Goal: Task Accomplishment & Management: Use online tool/utility

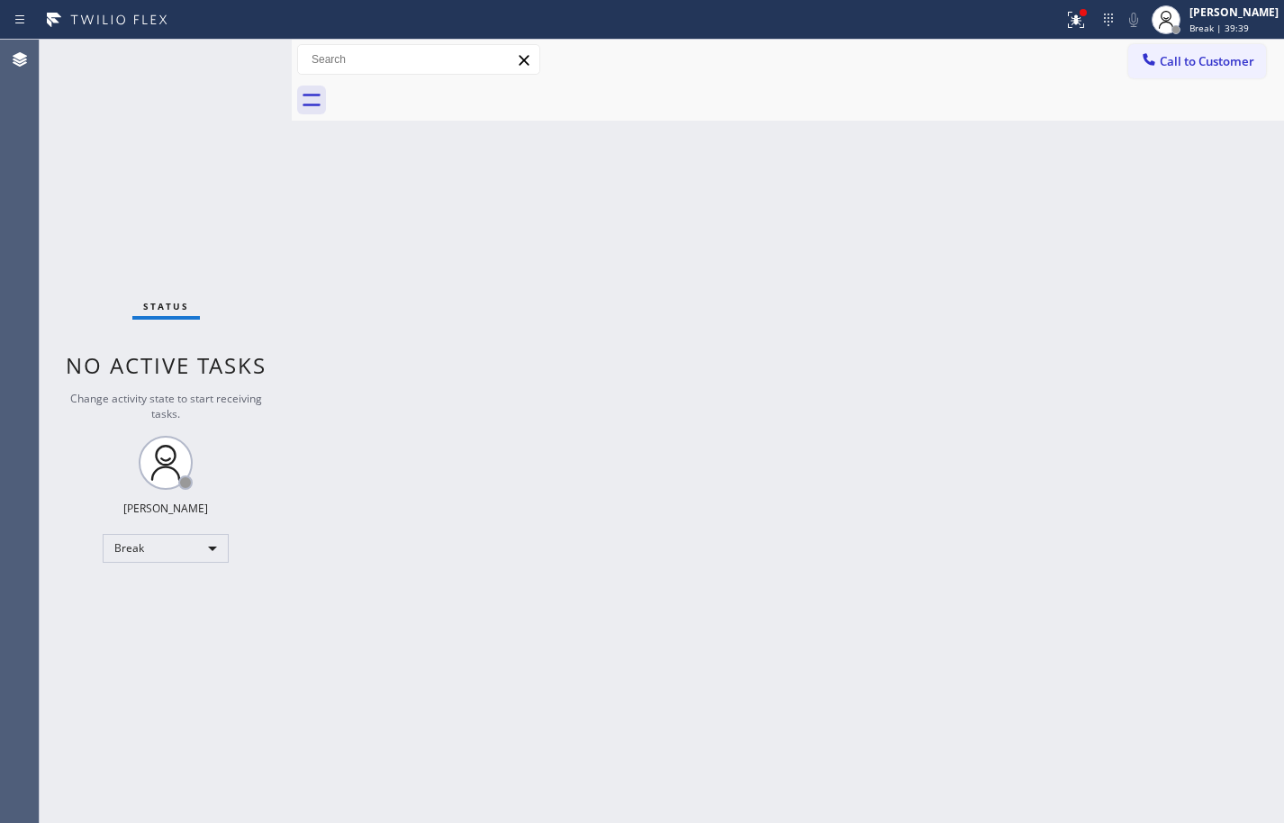
click at [1184, 347] on div "Back to Dashboard Change Sender ID Customers Technicians Select a contact Outbo…" at bounding box center [788, 431] width 992 height 783
click at [1248, 22] on div "Break | 1h" at bounding box center [1233, 28] width 89 height 13
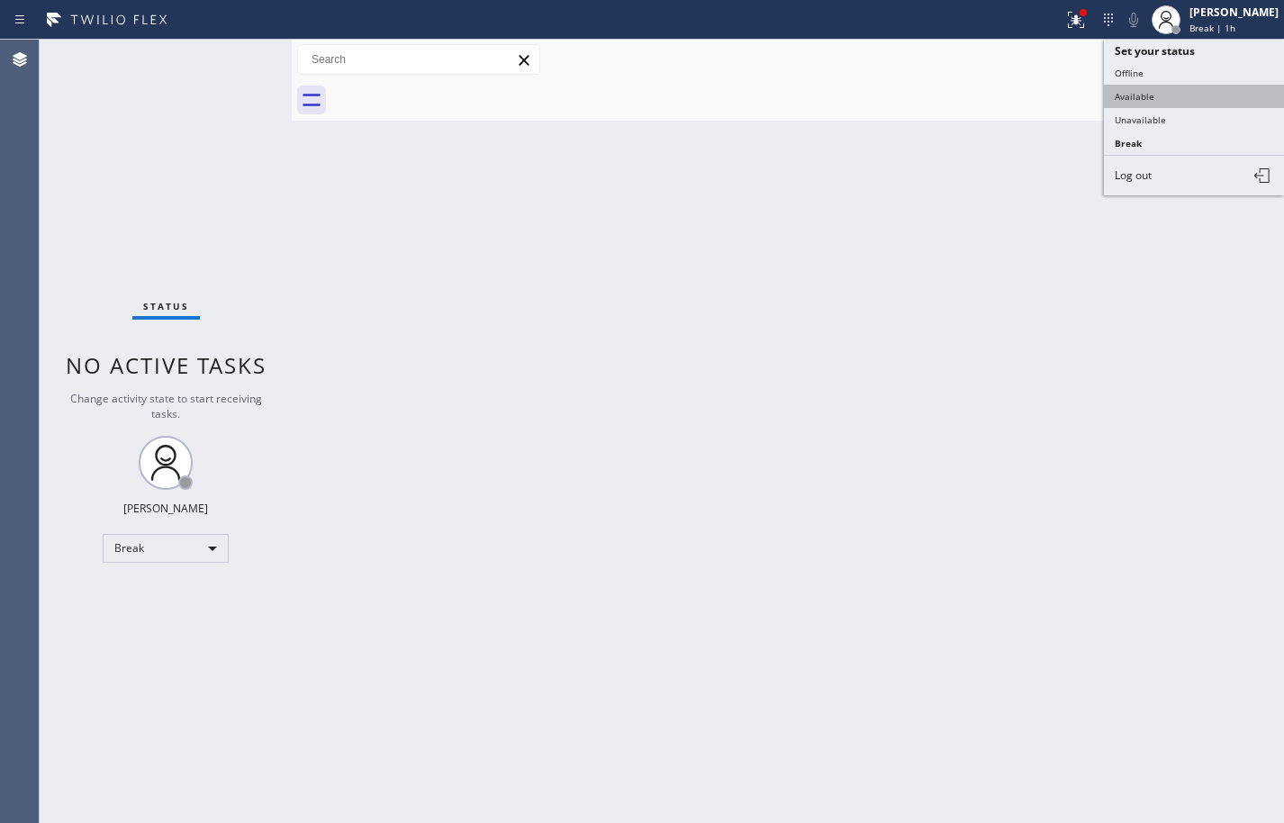
click at [1218, 95] on button "Available" at bounding box center [1193, 96] width 180 height 23
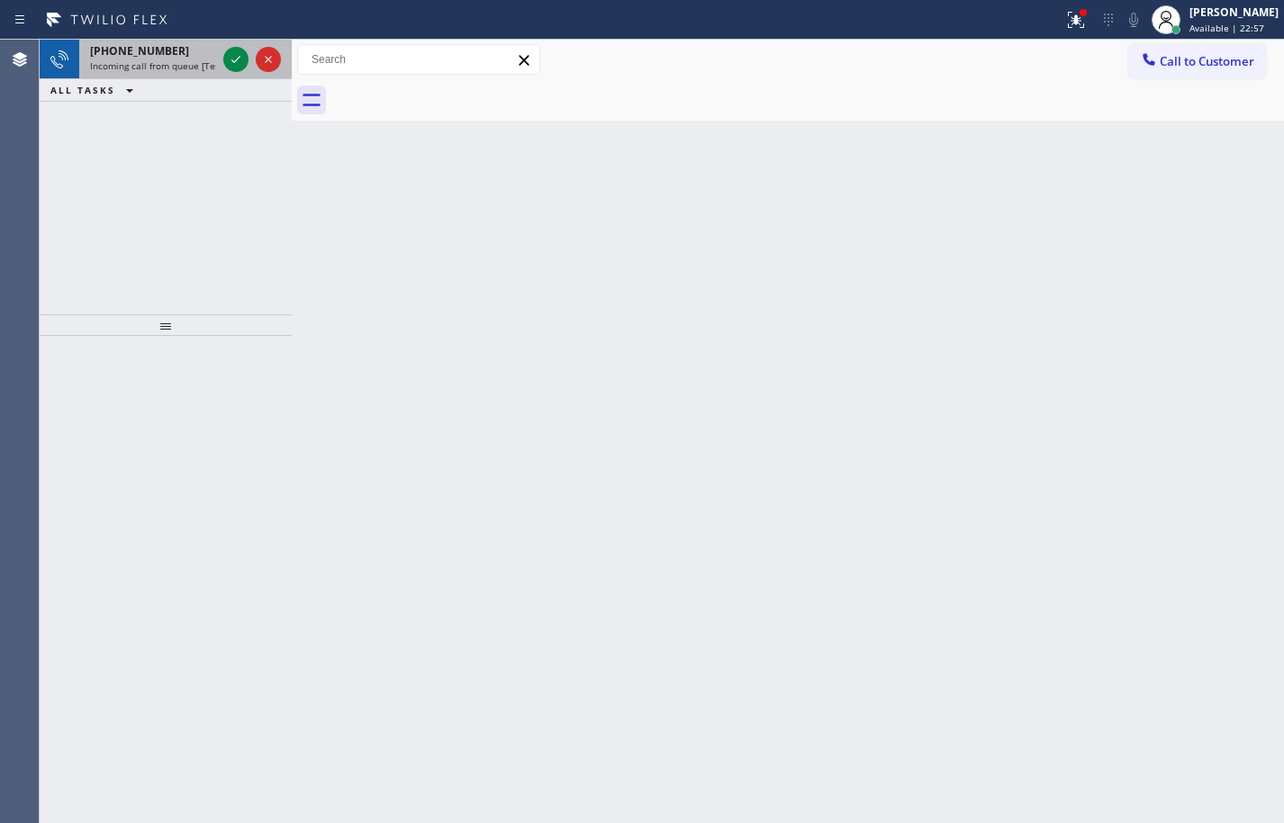
click at [145, 49] on span "[PHONE_NUMBER]" at bounding box center [139, 50] width 99 height 15
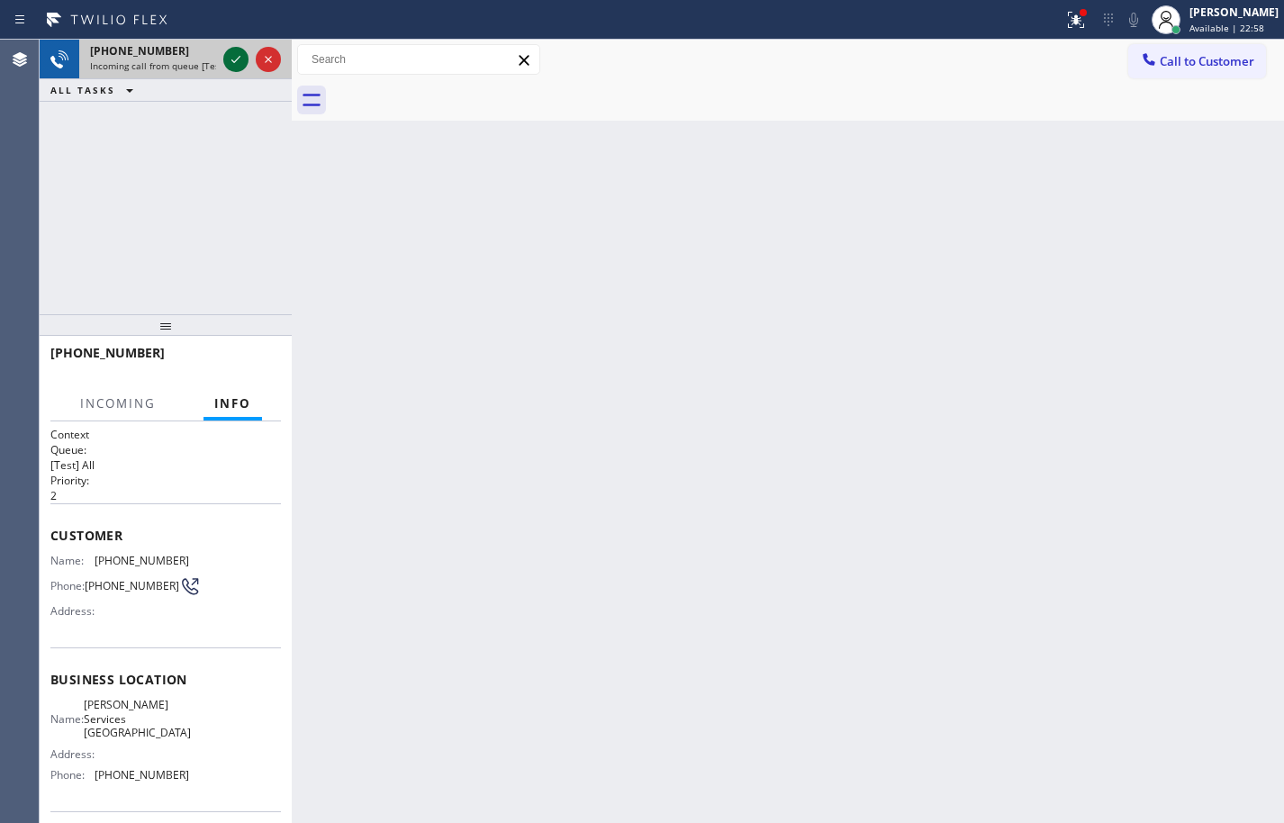
click at [235, 62] on icon at bounding box center [235, 59] width 9 height 7
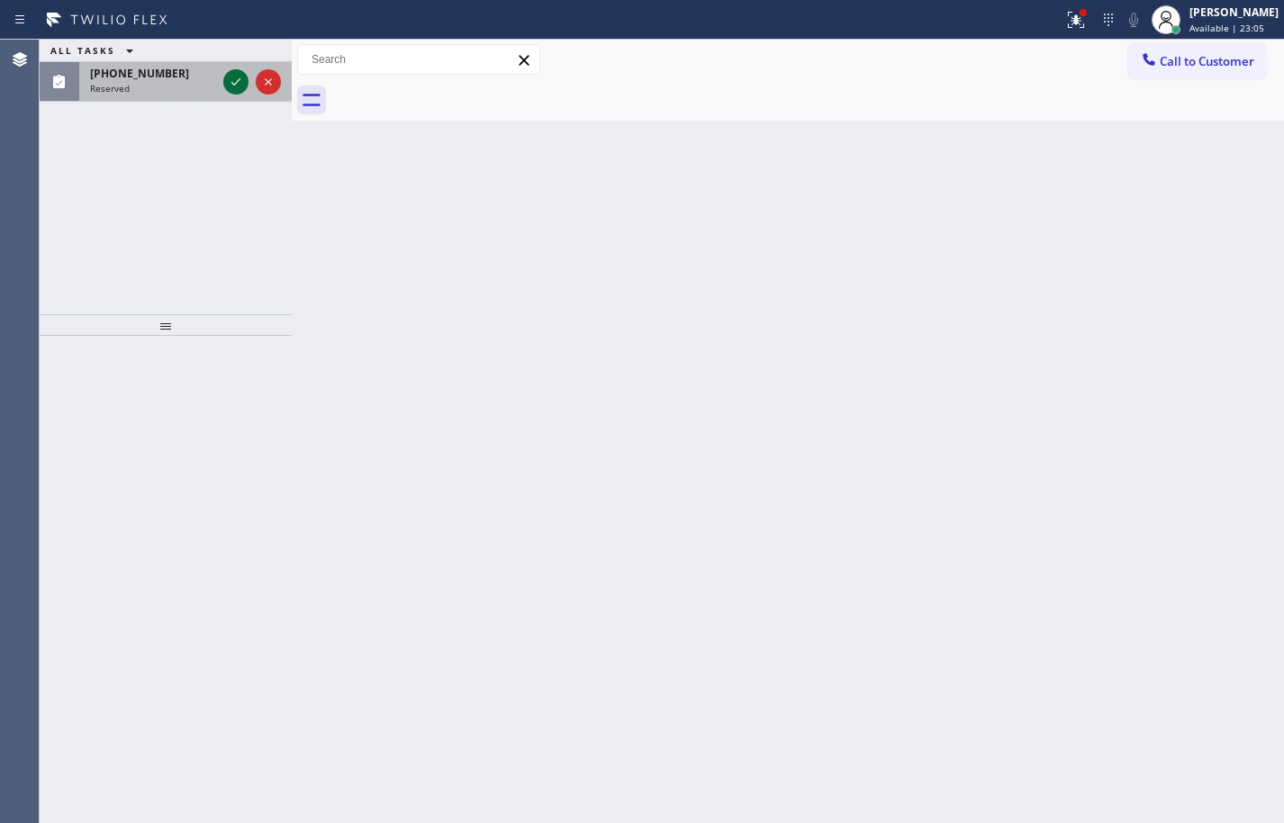
click at [235, 81] on icon at bounding box center [236, 82] width 22 height 22
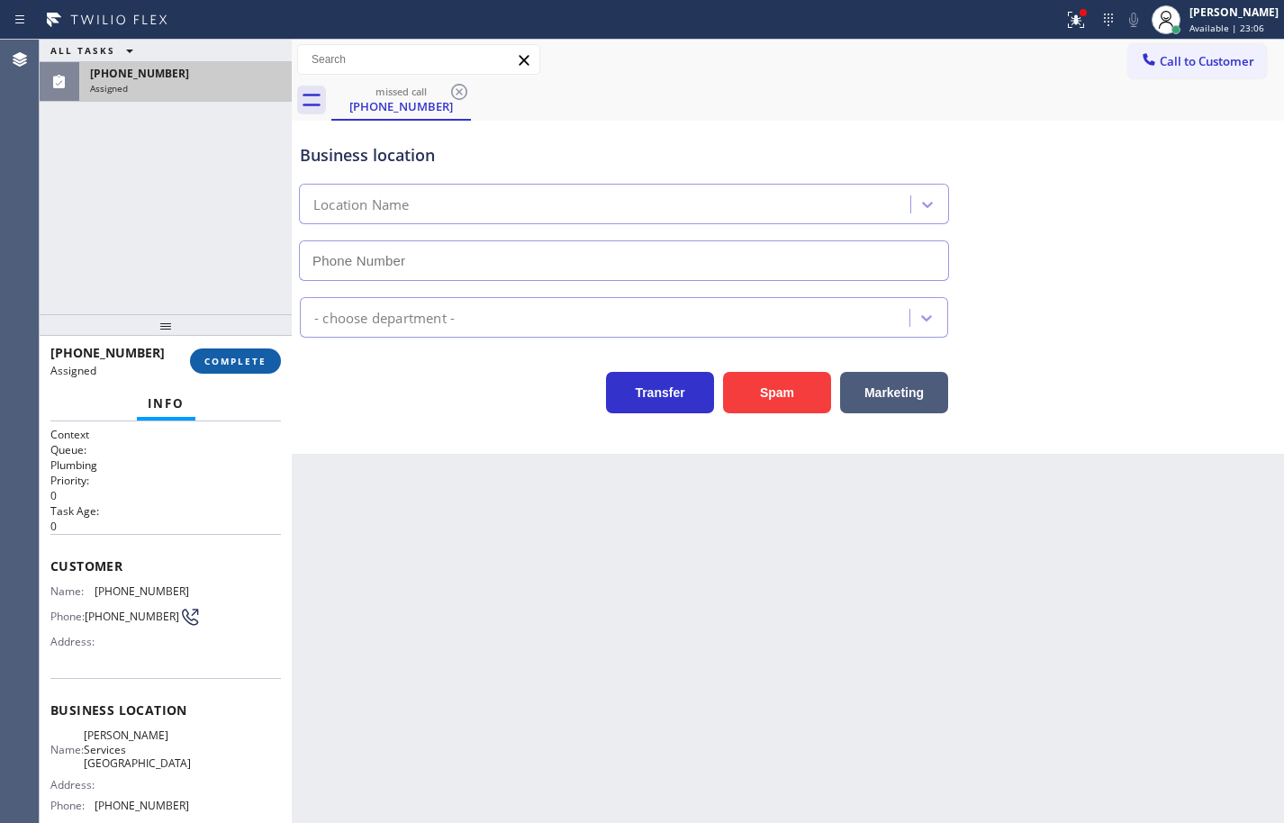
type input "[PHONE_NUMBER]"
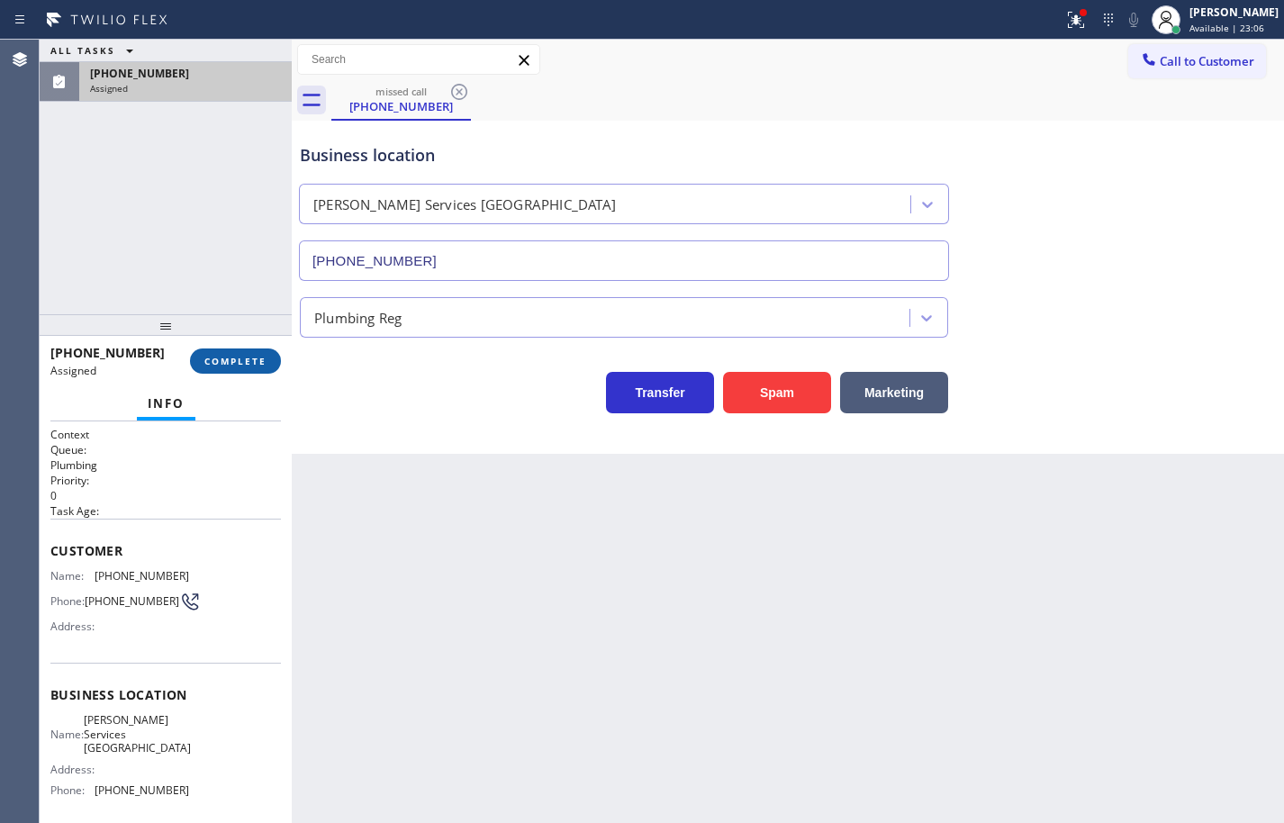
click at [272, 359] on button "COMPLETE" at bounding box center [235, 360] width 91 height 25
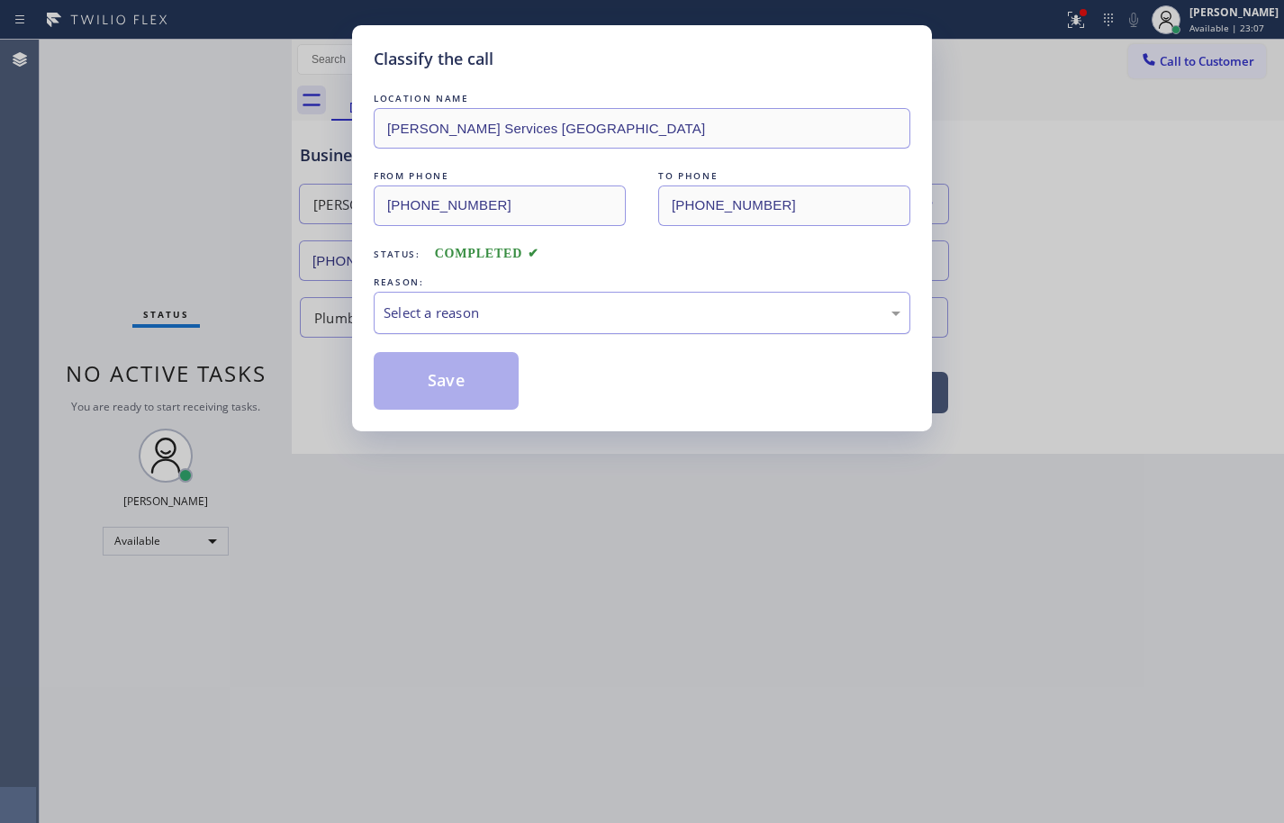
click at [502, 299] on div "Select a reason" at bounding box center [642, 313] width 536 height 42
click at [494, 369] on button "Save" at bounding box center [446, 381] width 145 height 58
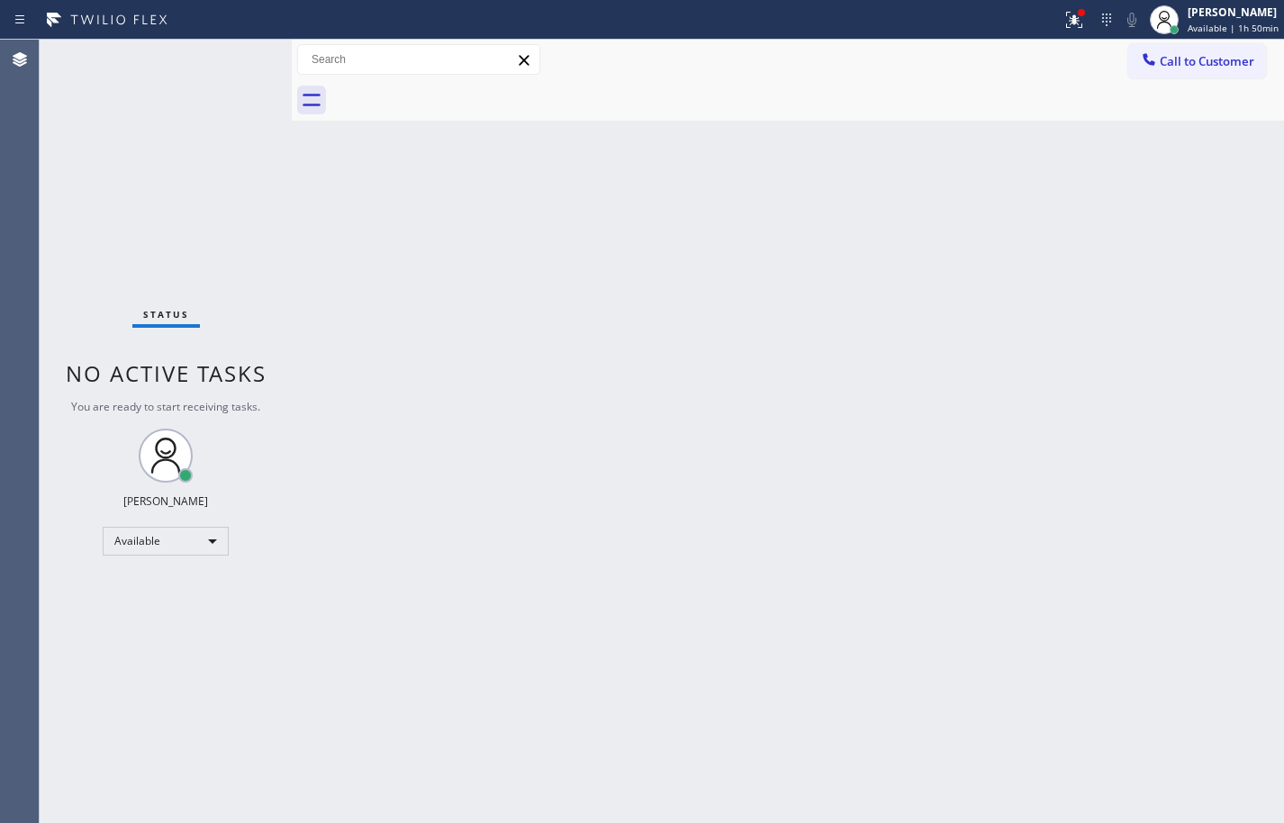
click at [1242, 235] on div "Back to Dashboard Change Sender ID Customers Technicians Select a contact Outbo…" at bounding box center [788, 431] width 992 height 783
click at [1233, 209] on div "Back to Dashboard Change Sender ID Customers Technicians Select a contact Outbo…" at bounding box center [788, 431] width 992 height 783
click at [1210, 433] on div "Back to Dashboard Change Sender ID Customers Technicians Select a contact Outbo…" at bounding box center [788, 431] width 992 height 783
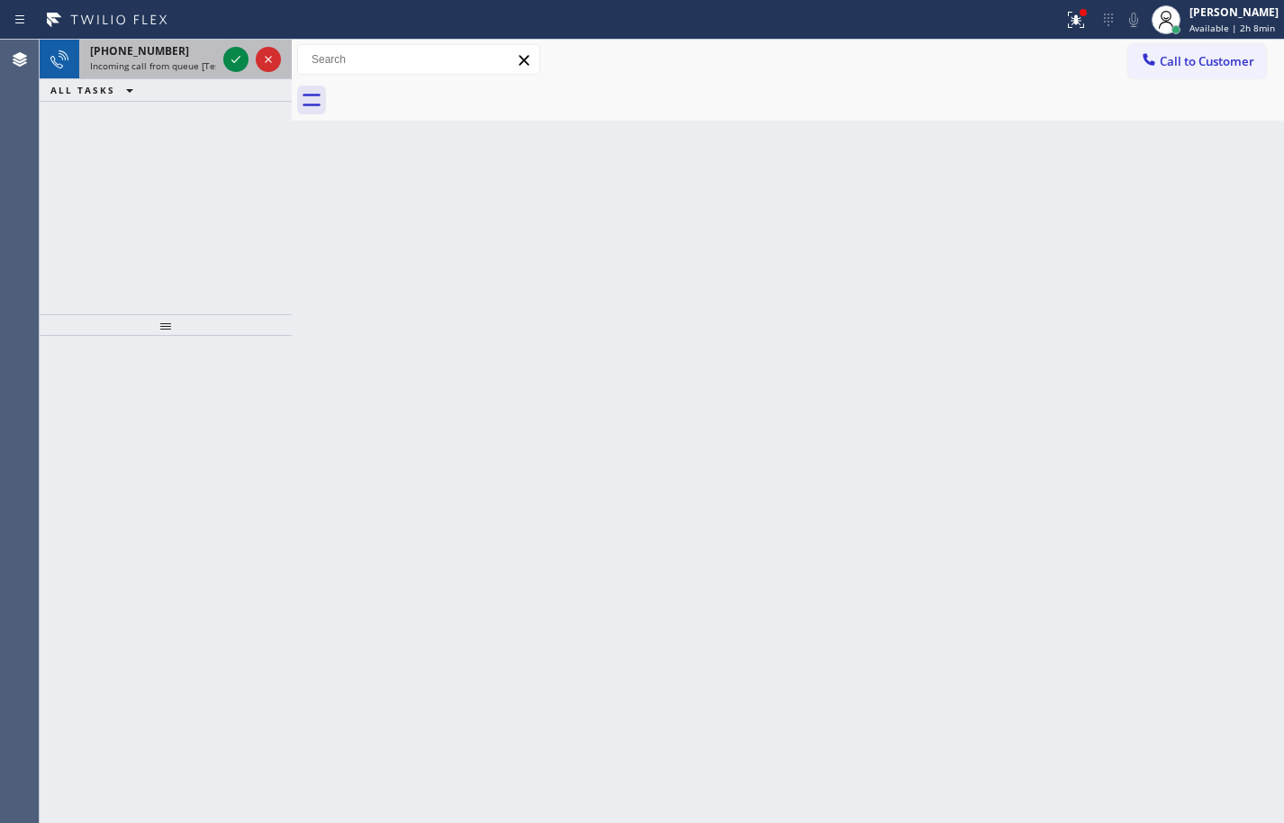
drag, startPoint x: 176, startPoint y: 66, endPoint x: 205, endPoint y: 62, distance: 29.9
click at [176, 66] on span "Incoming call from queue [Test] All" at bounding box center [164, 65] width 149 height 13
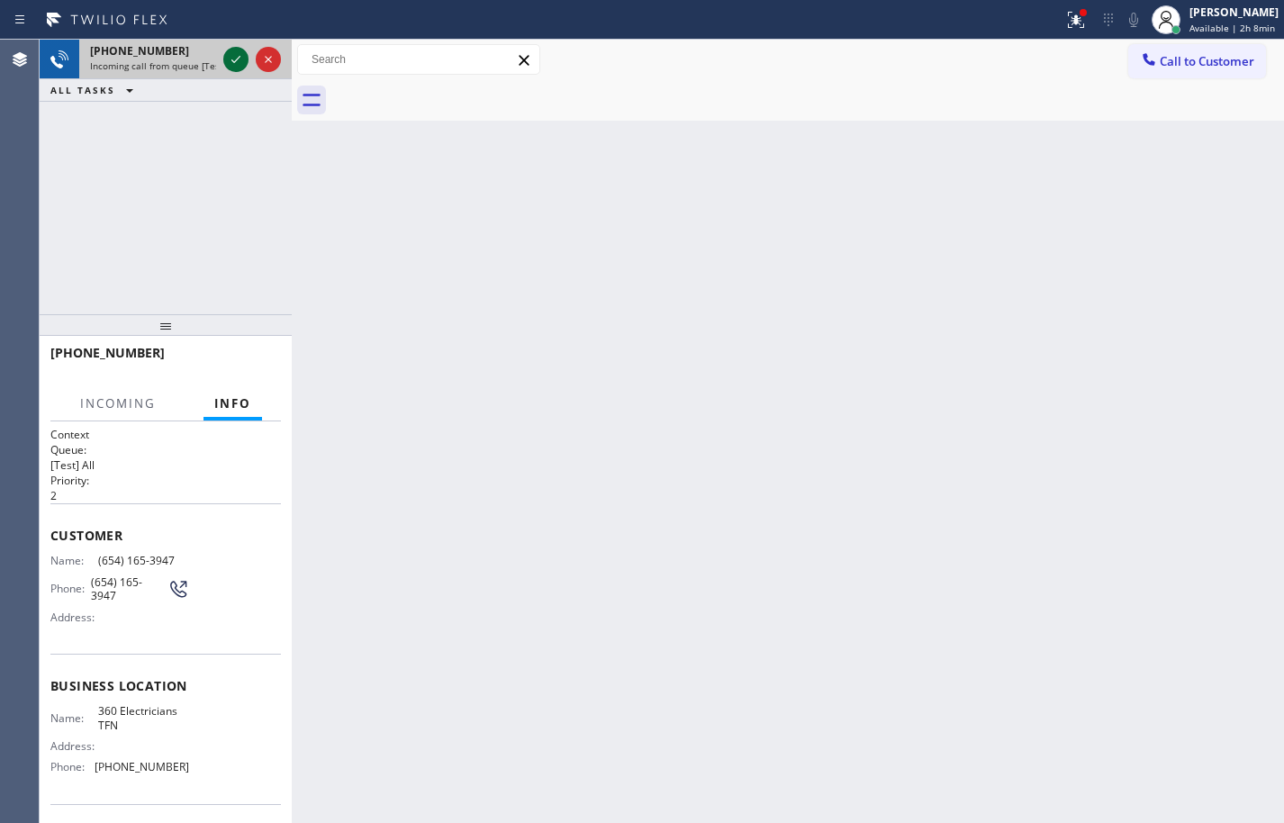
click at [234, 57] on icon at bounding box center [236, 60] width 22 height 22
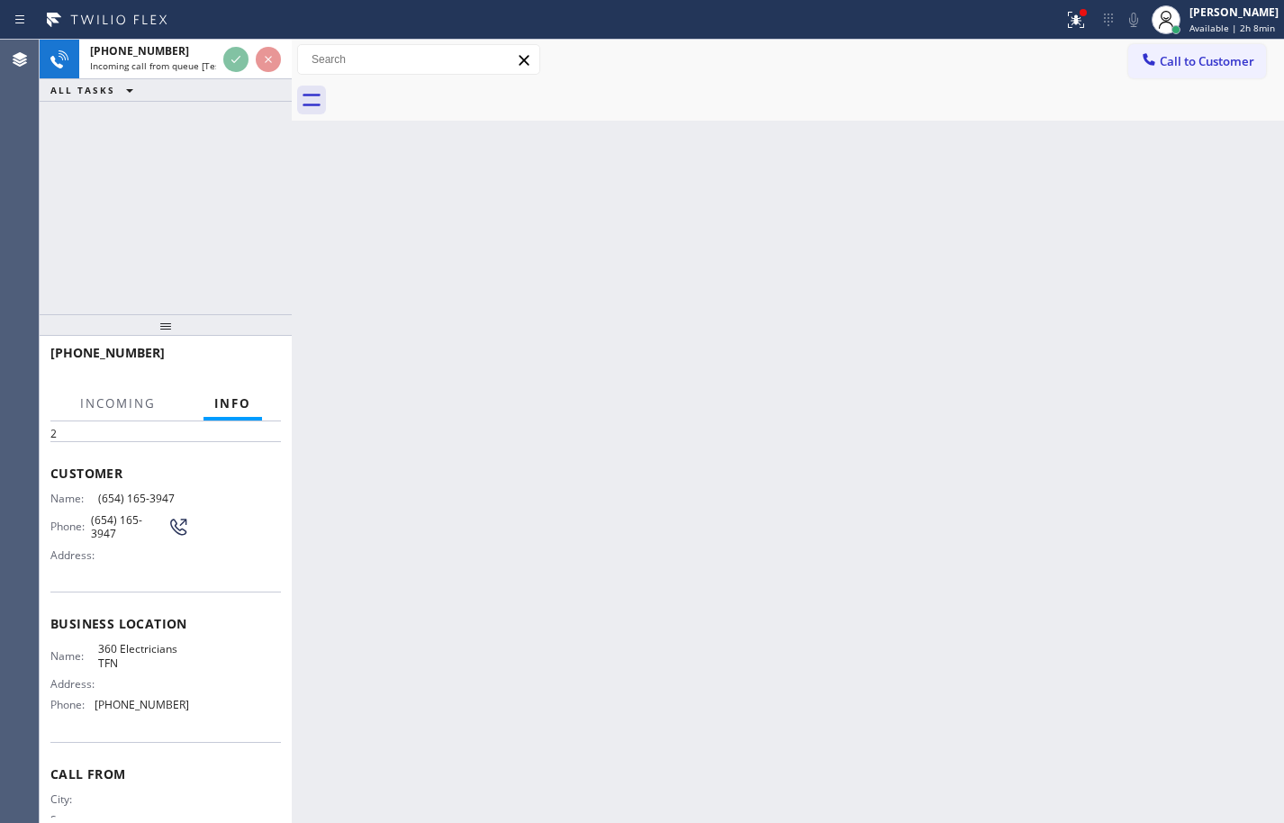
scroll to position [122, 0]
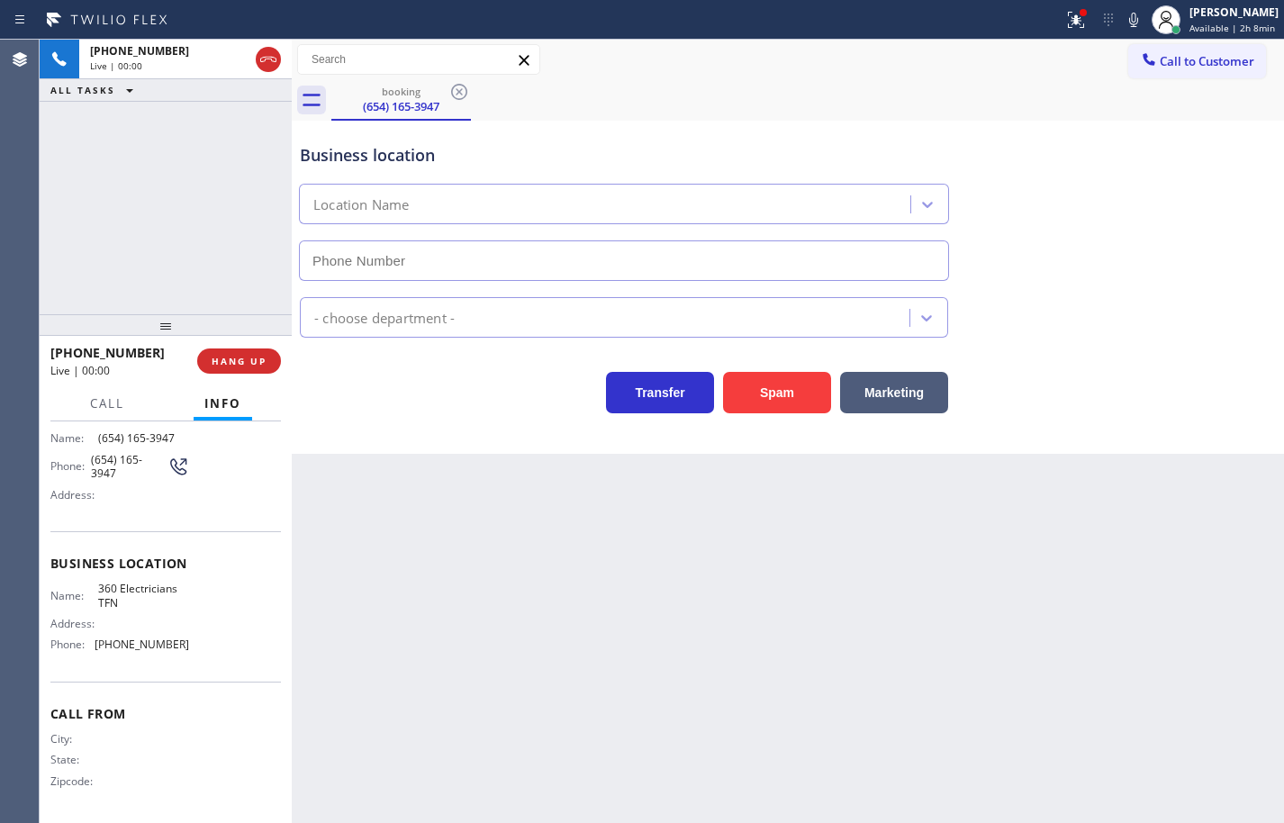
type input "[PHONE_NUMBER]"
click at [272, 352] on button "HANG UP" at bounding box center [239, 360] width 84 height 25
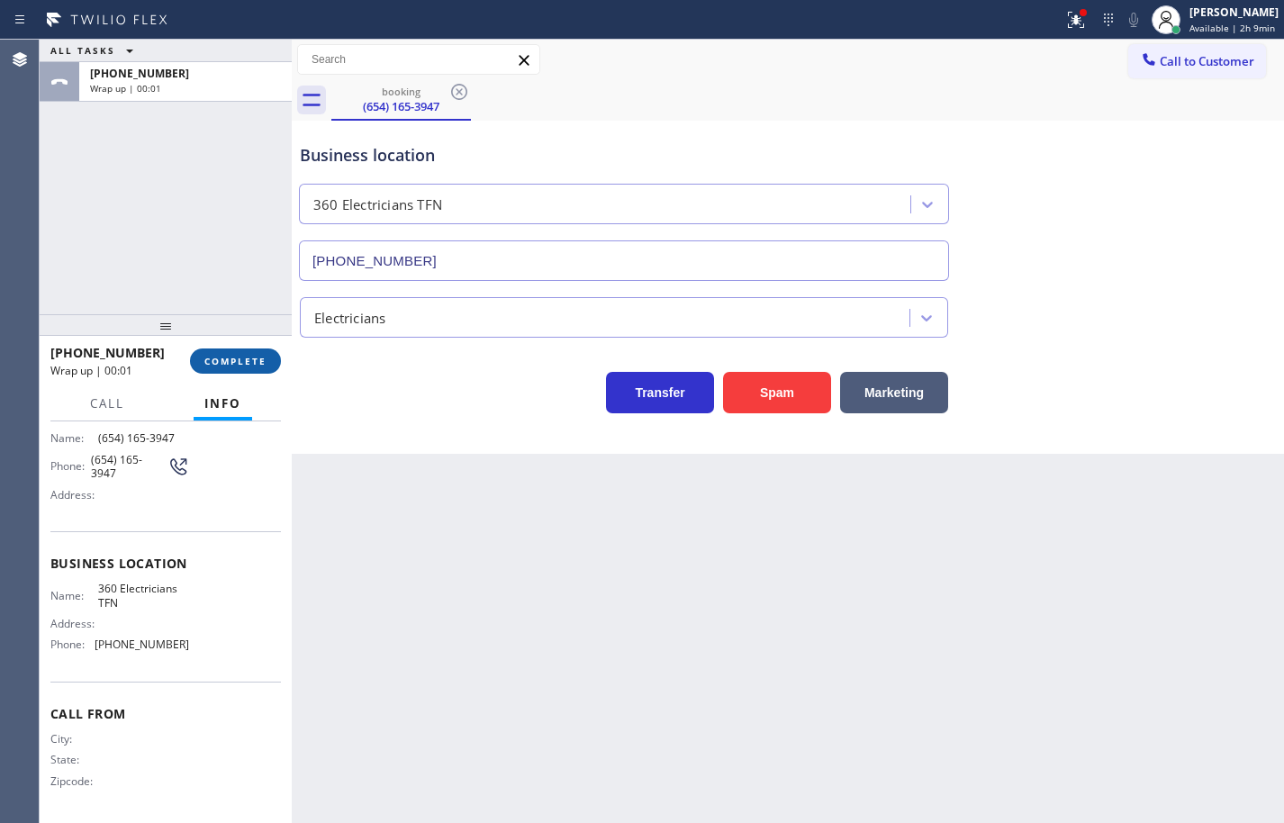
click at [263, 356] on span "COMPLETE" at bounding box center [235, 361] width 62 height 13
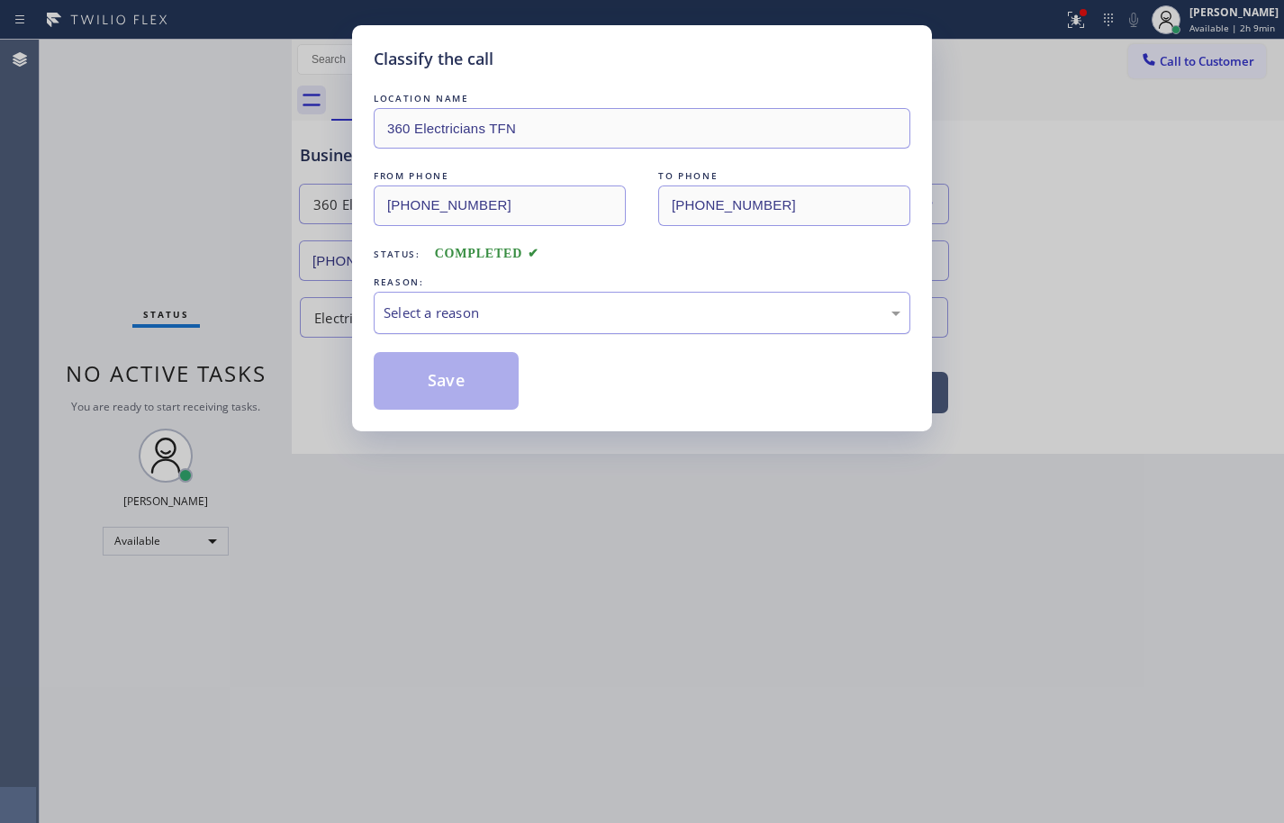
click at [513, 324] on div "Select a reason" at bounding box center [642, 313] width 536 height 42
click at [475, 383] on button "Save" at bounding box center [446, 381] width 145 height 58
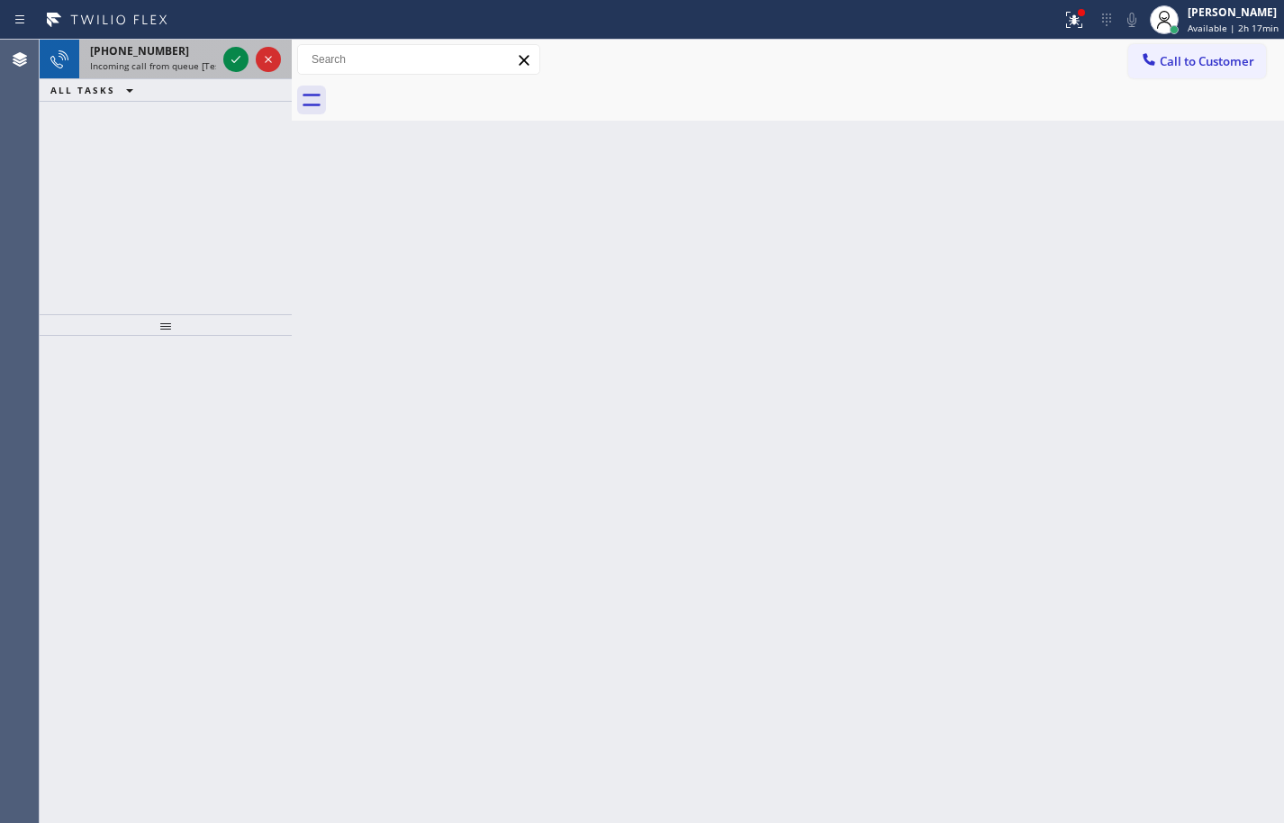
click at [202, 62] on span "Incoming call from queue [Test] All" at bounding box center [164, 65] width 149 height 13
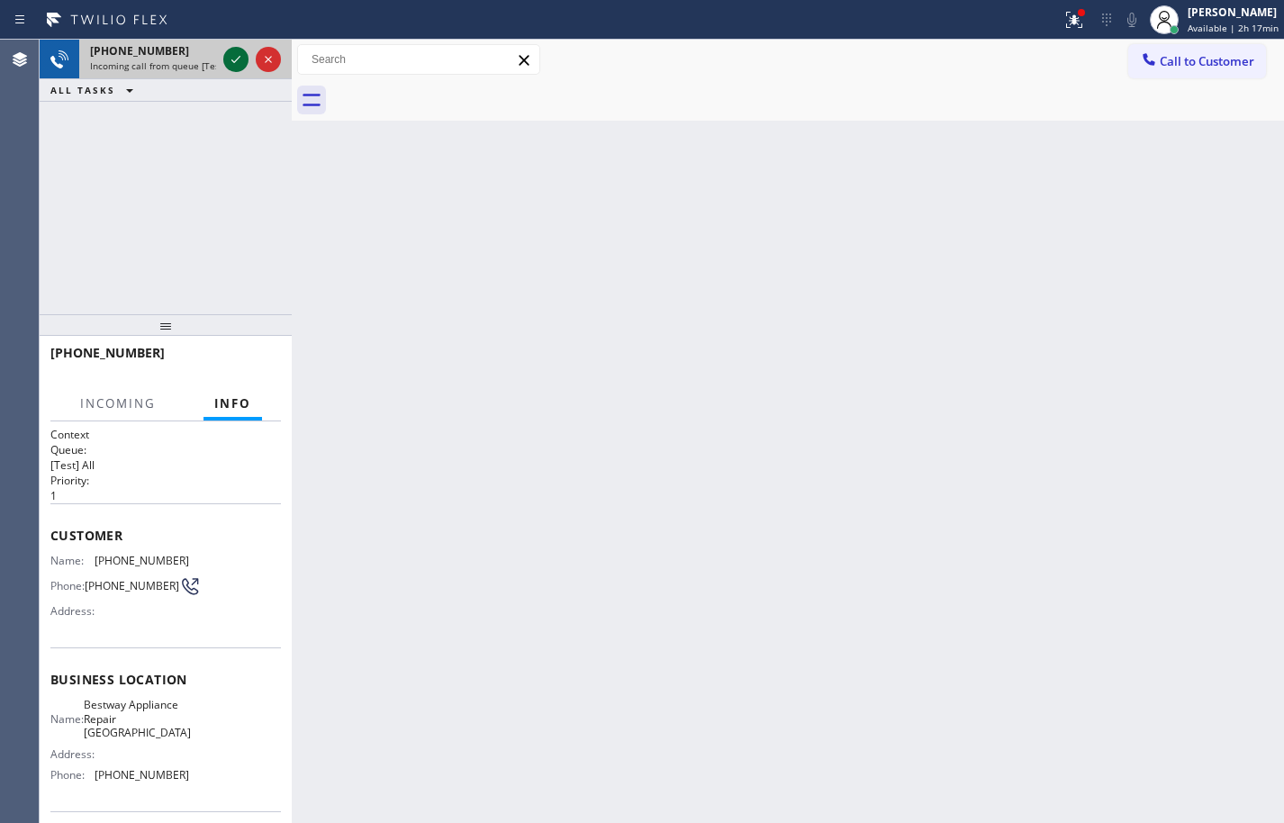
click at [238, 56] on icon at bounding box center [236, 60] width 22 height 22
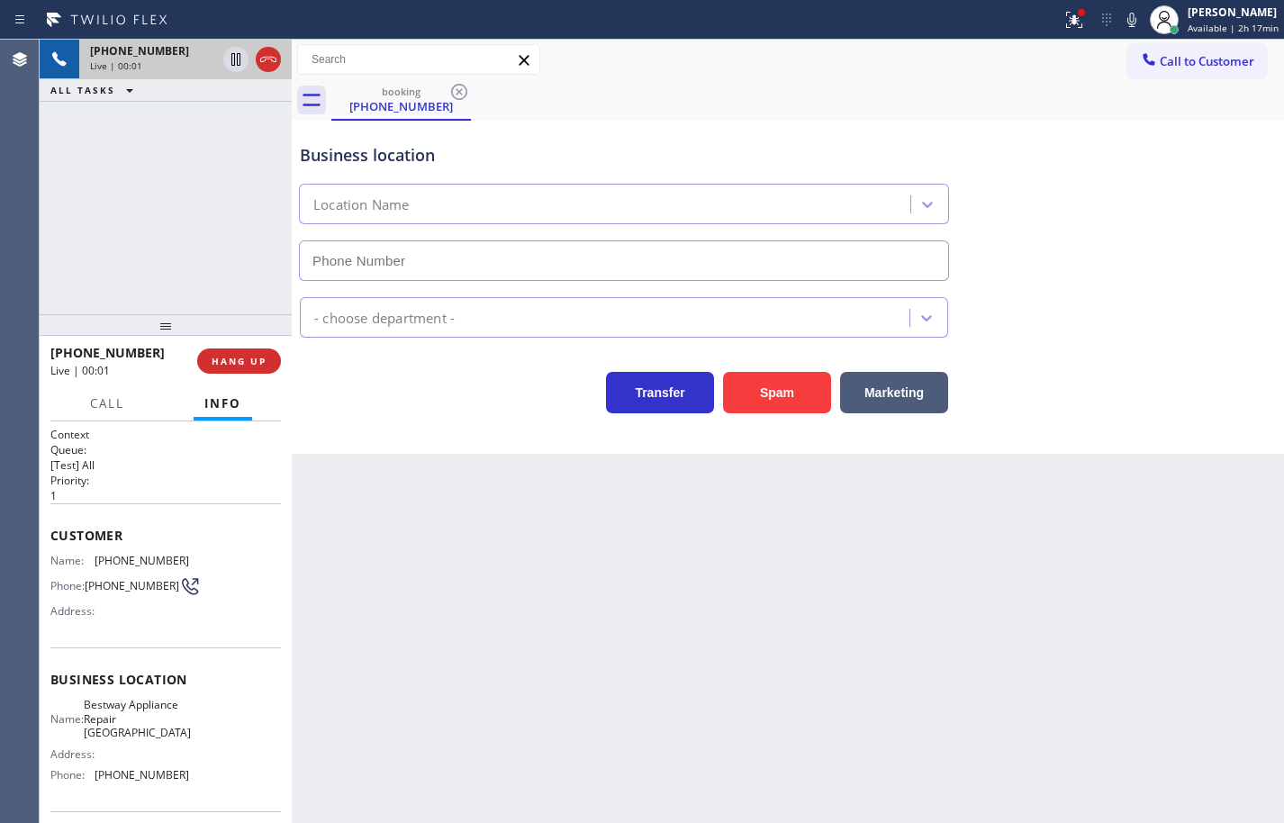
type input "[PHONE_NUMBER]"
click at [140, 739] on span "Bestway Appliance Repair [GEOGRAPHIC_DATA]" at bounding box center [137, 718] width 107 height 41
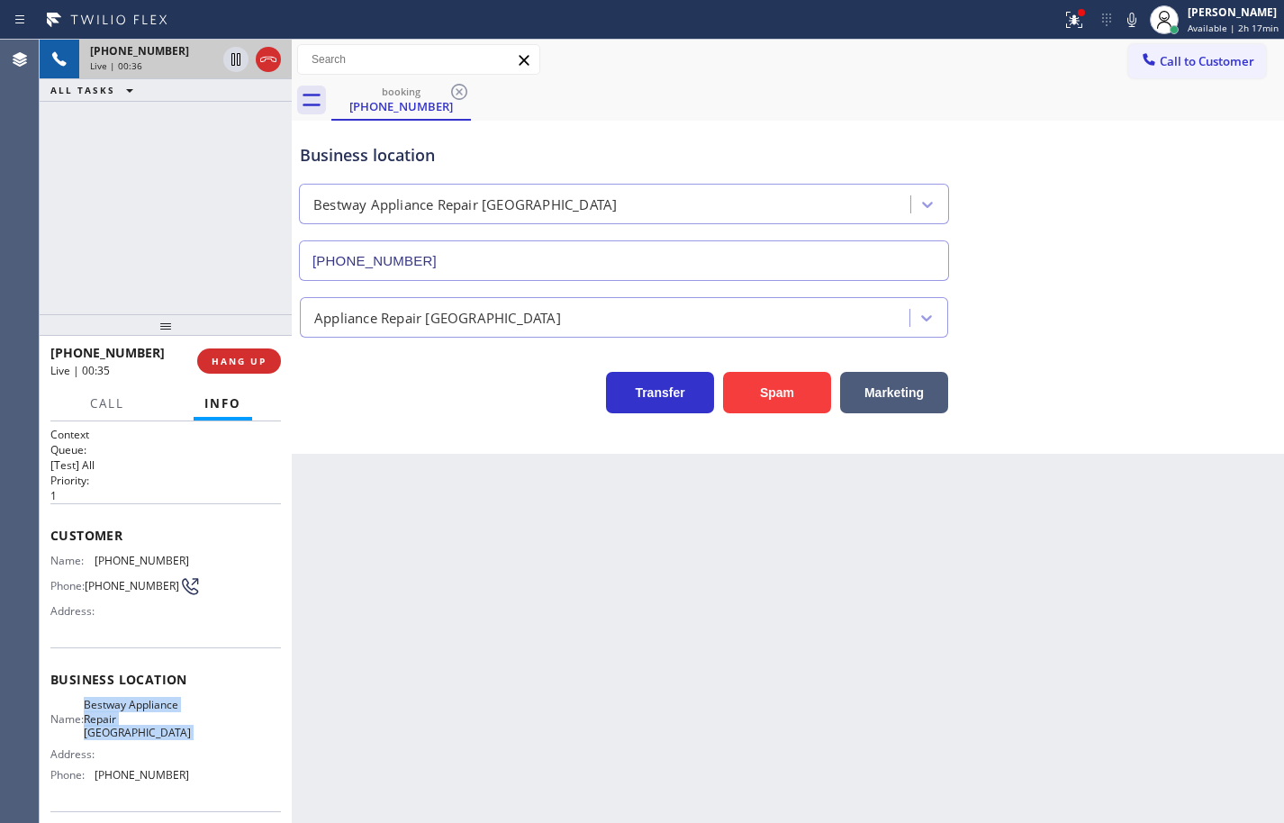
click at [140, 739] on span "Bestway Appliance Repair [GEOGRAPHIC_DATA]" at bounding box center [137, 718] width 107 height 41
copy span "Bestway Appliance Repair [GEOGRAPHIC_DATA]"
click at [164, 781] on span "[PHONE_NUMBER]" at bounding box center [142, 775] width 95 height 14
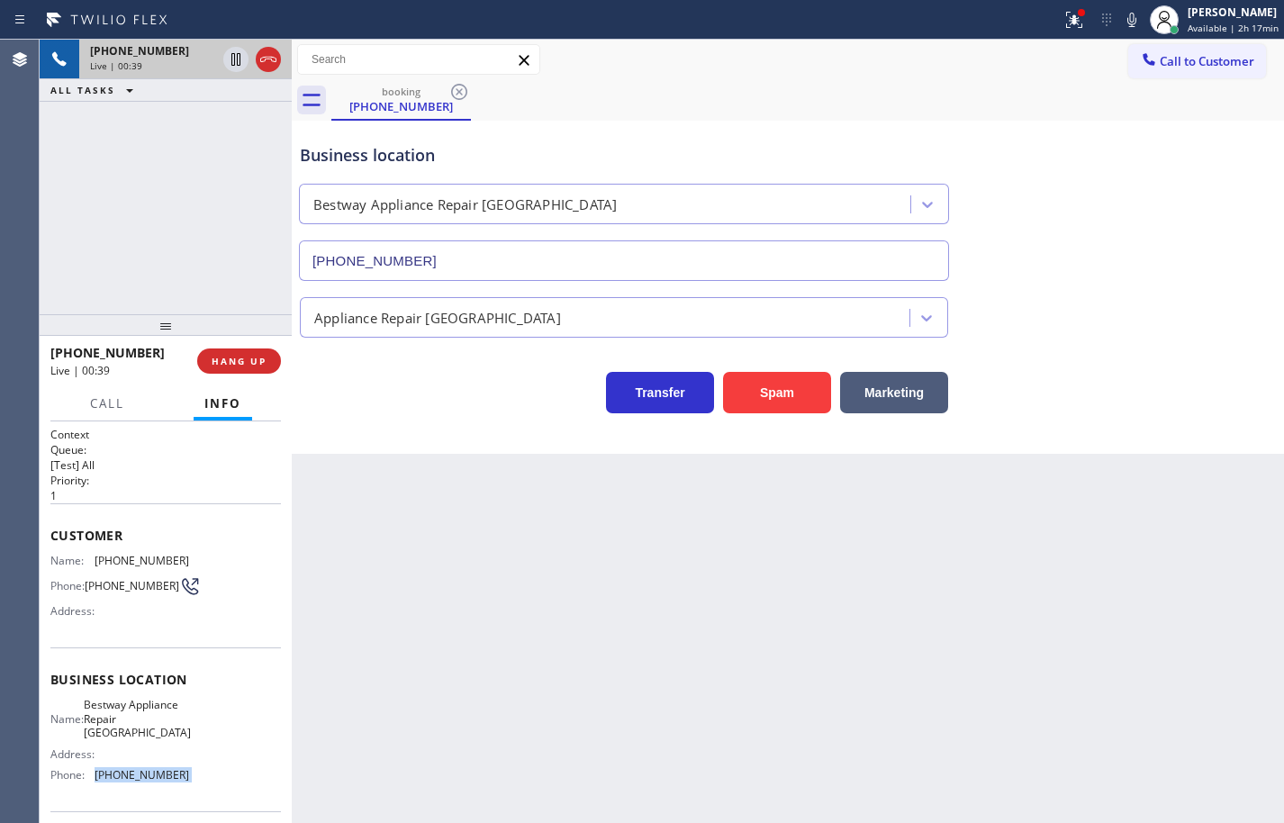
copy span "[PHONE_NUMBER]"
click at [134, 561] on span "[PHONE_NUMBER]" at bounding box center [142, 561] width 95 height 14
copy span "[PHONE_NUMBER]"
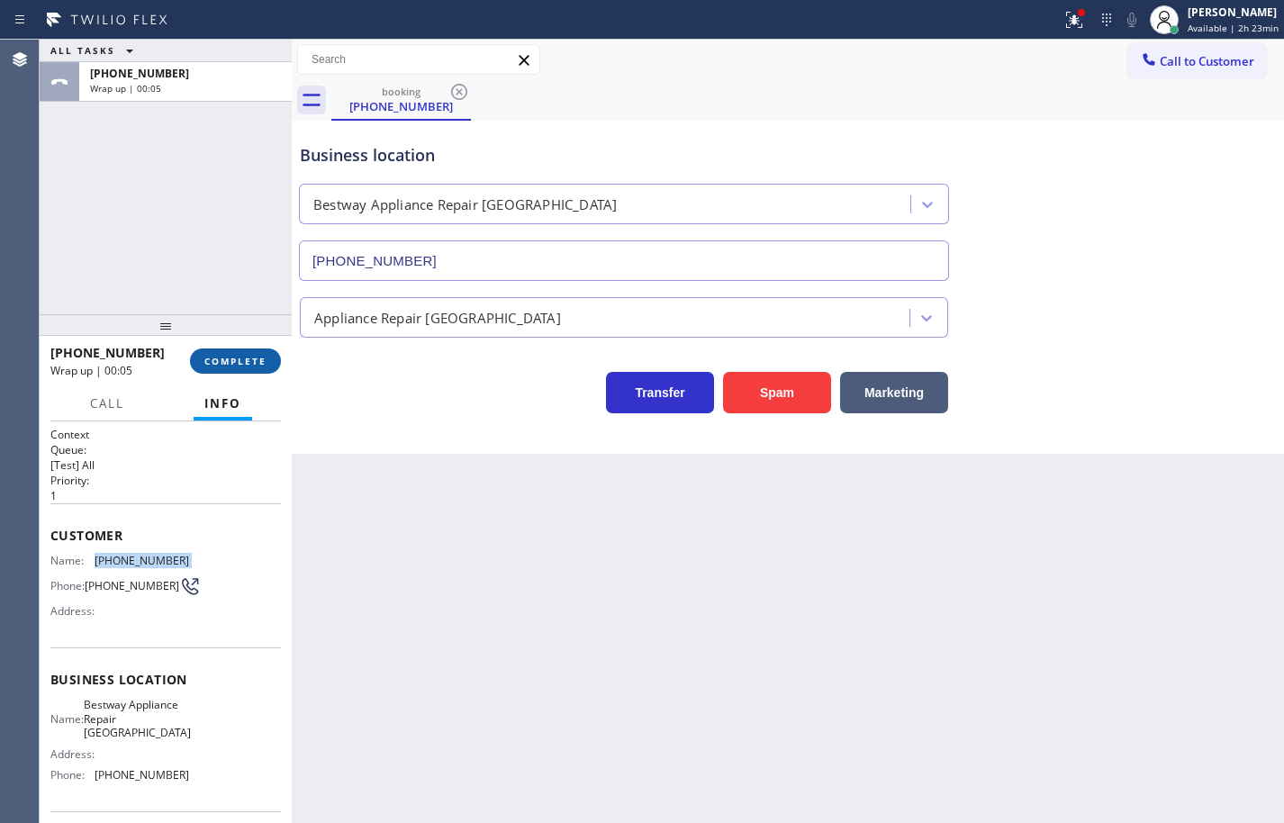
click at [266, 365] on button "COMPLETE" at bounding box center [235, 360] width 91 height 25
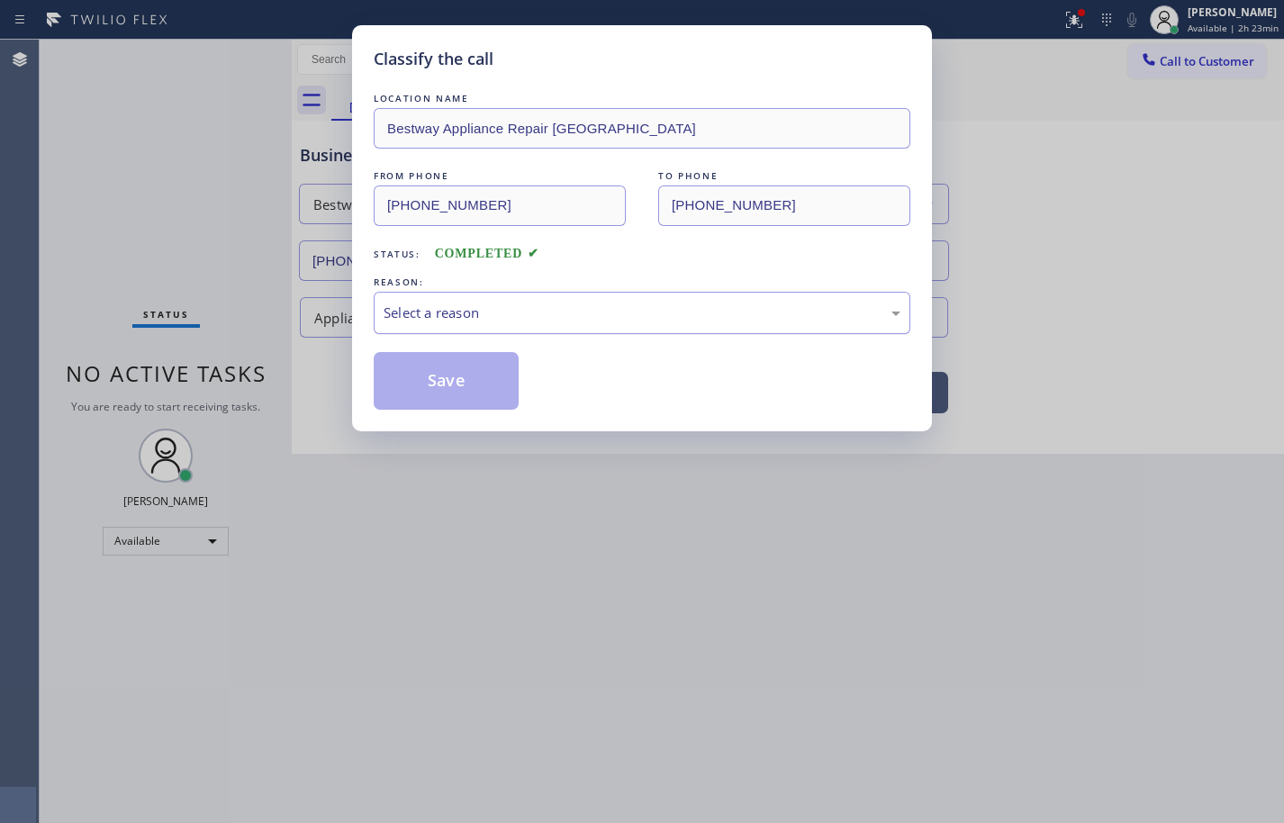
click at [486, 300] on div "Select a reason" at bounding box center [642, 313] width 536 height 42
click at [486, 375] on button "Save" at bounding box center [446, 381] width 145 height 58
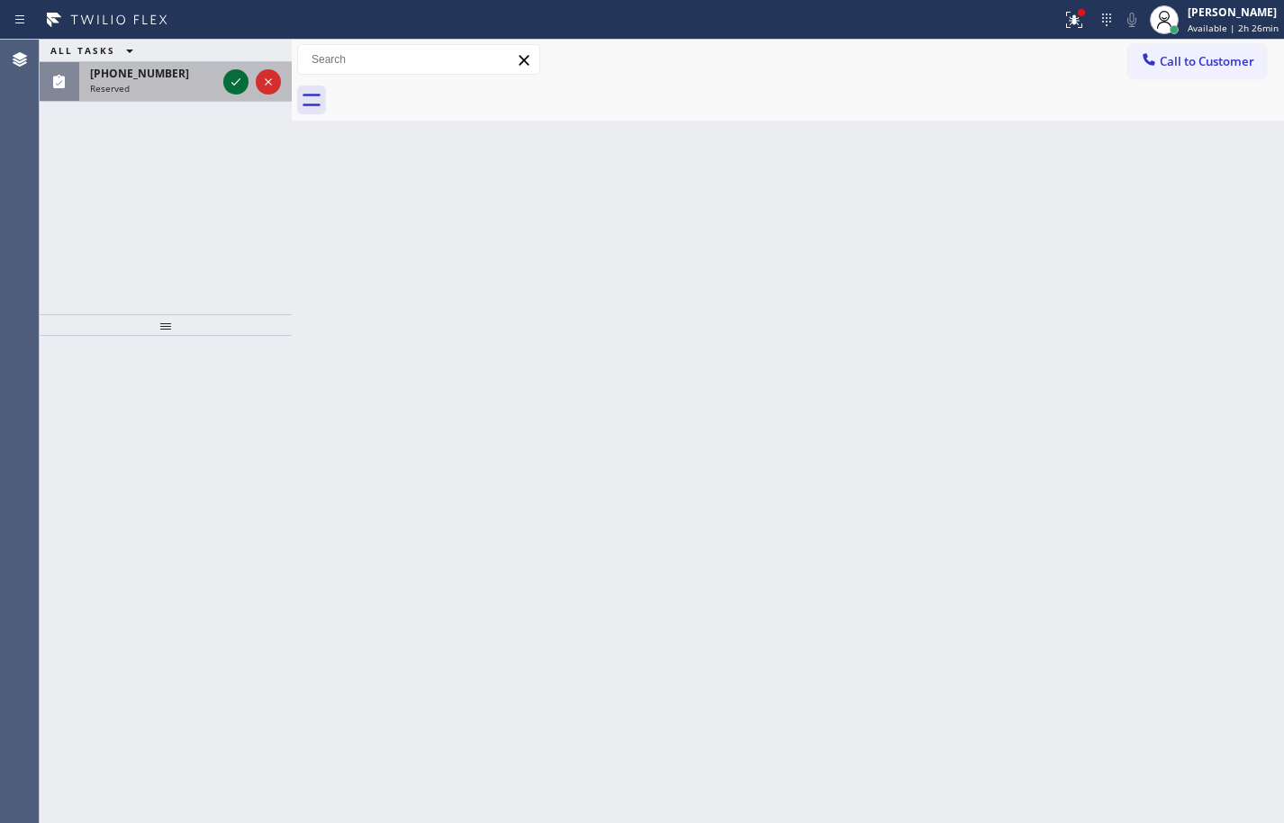
click at [233, 91] on icon at bounding box center [236, 82] width 22 height 22
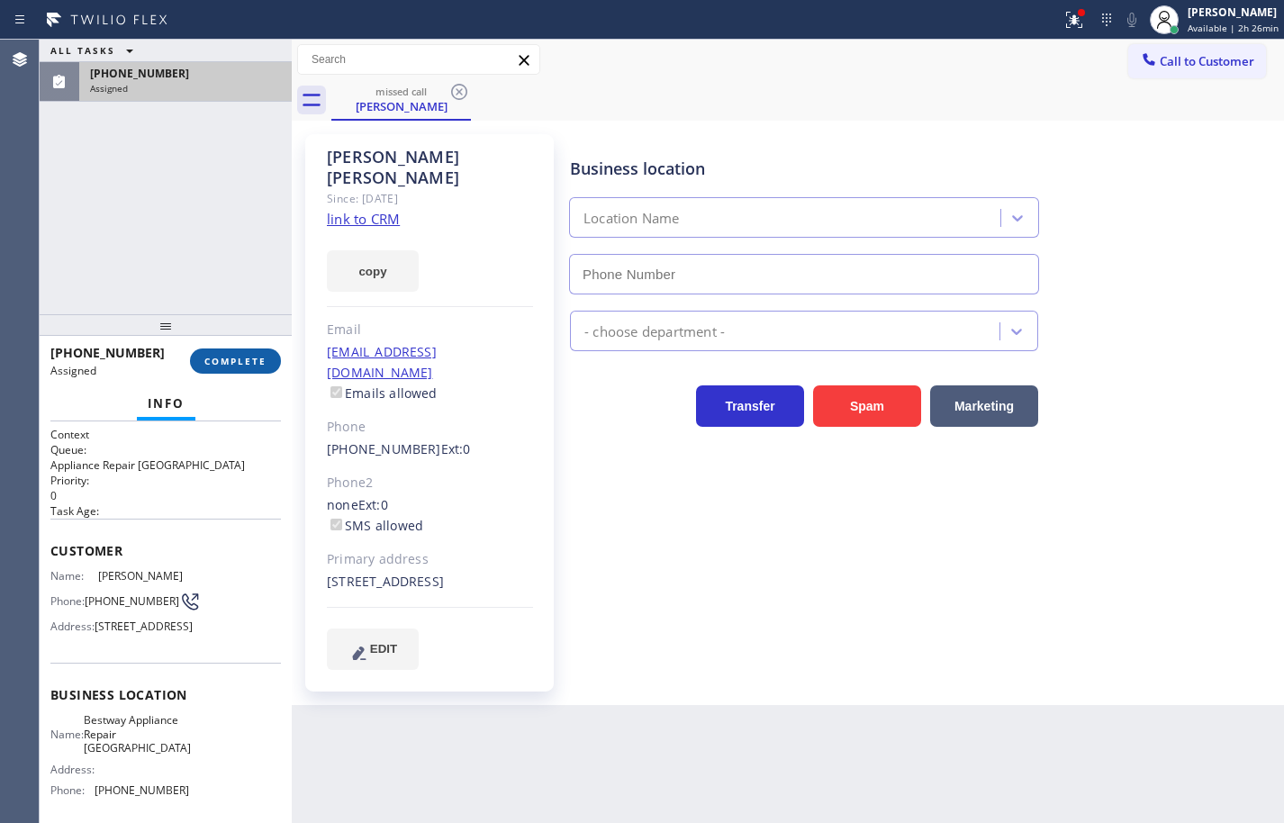
type input "[PHONE_NUMBER]"
click at [266, 356] on button "COMPLETE" at bounding box center [235, 360] width 91 height 25
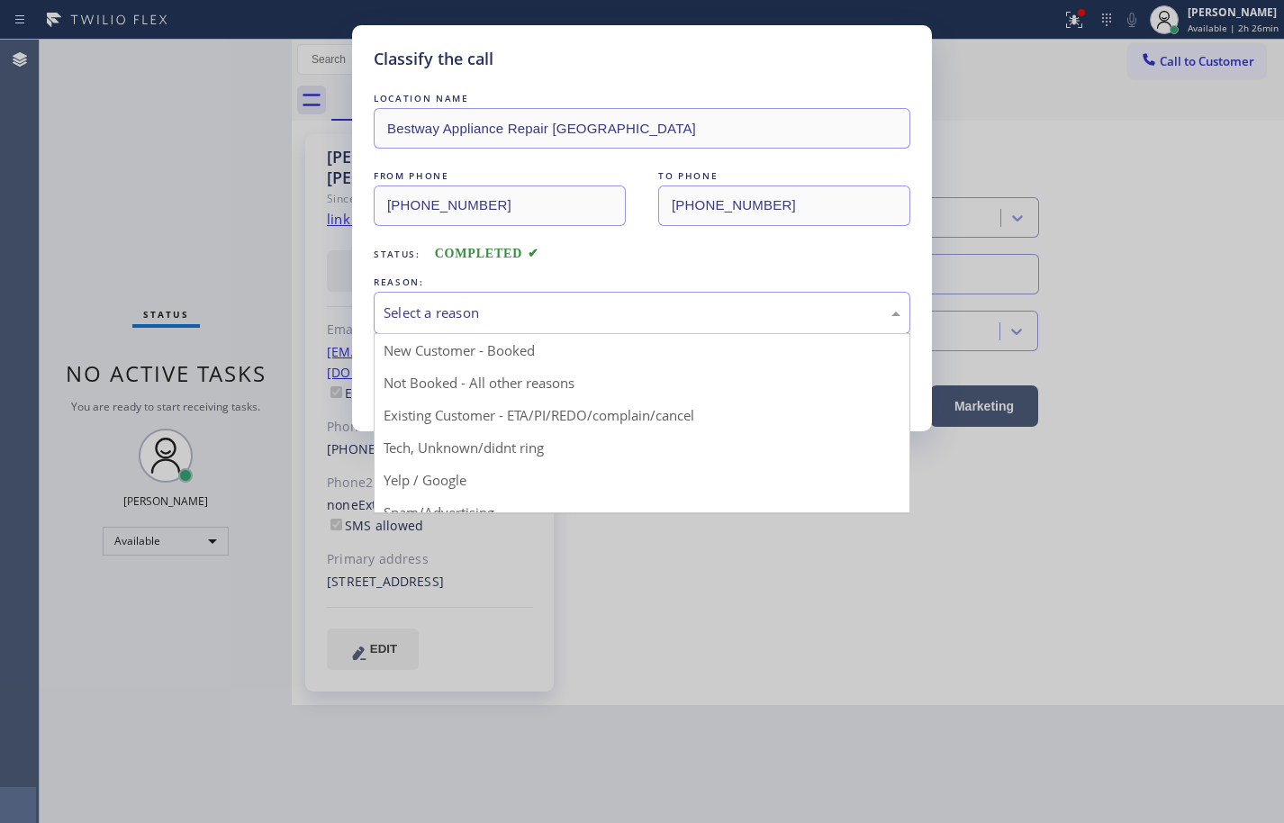
click at [439, 317] on div "Select a reason" at bounding box center [641, 312] width 517 height 21
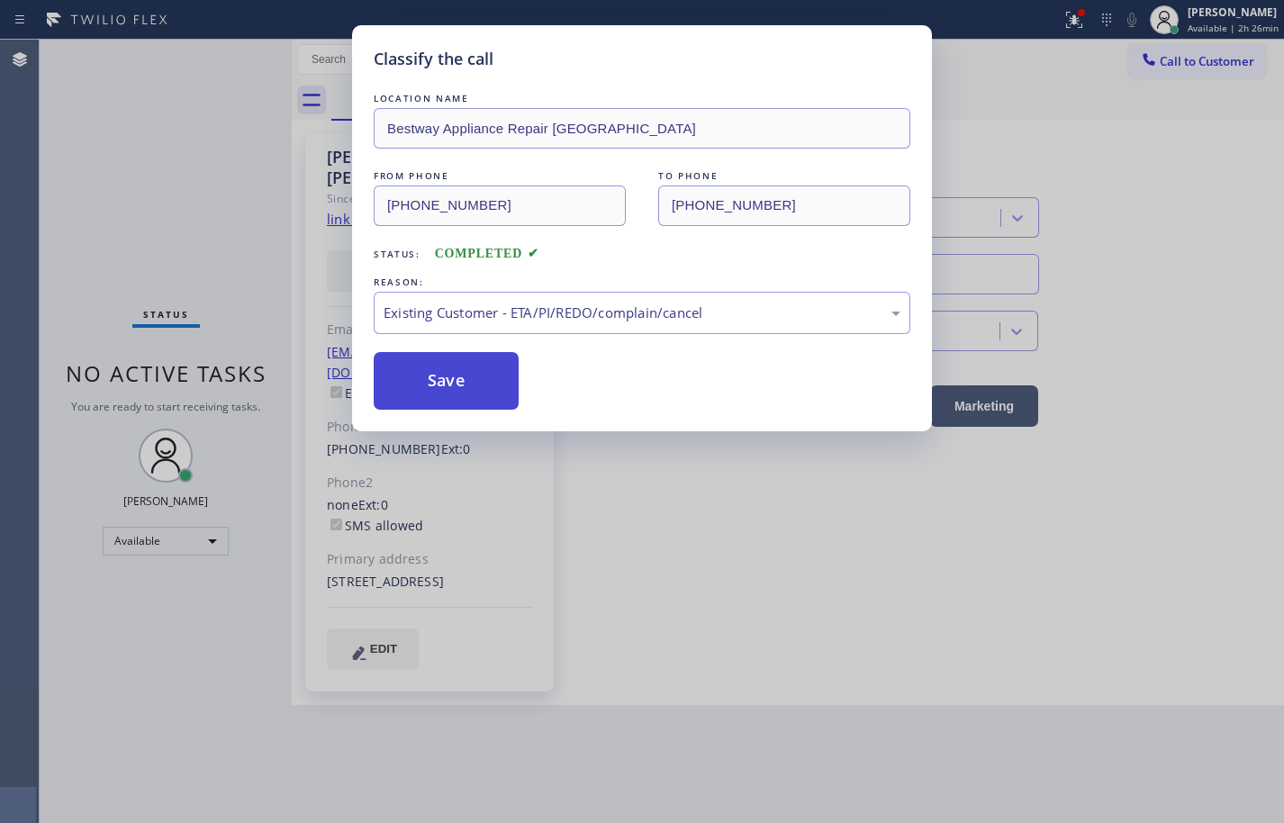
click at [471, 380] on button "Save" at bounding box center [446, 381] width 145 height 58
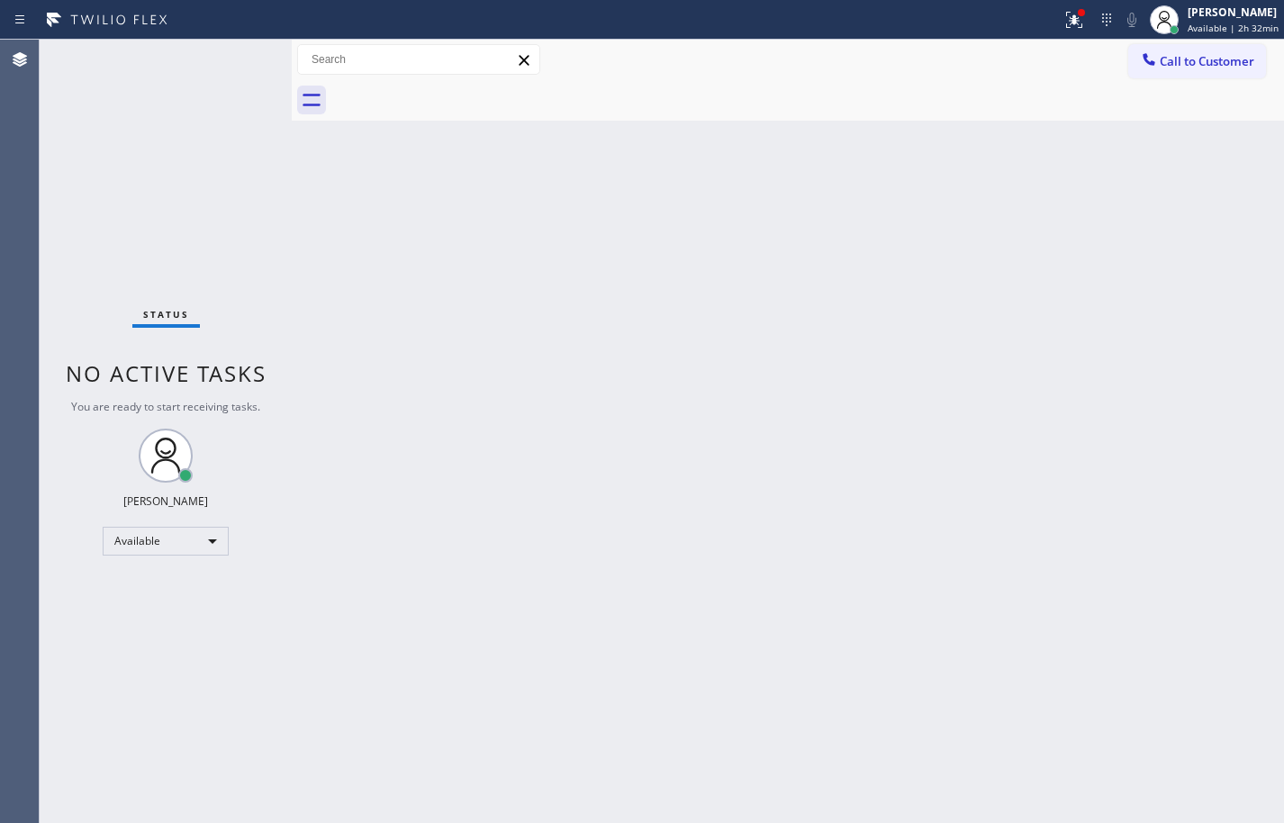
click at [1243, 302] on div "Back to Dashboard Change Sender ID Customers Technicians Select a contact Outbo…" at bounding box center [788, 431] width 992 height 783
click at [104, 131] on div "Status No active tasks You are ready to start receiving tasks. [PERSON_NAME] Av…" at bounding box center [166, 431] width 252 height 783
click at [1250, 23] on span "Available | 2h 39min" at bounding box center [1232, 28] width 91 height 13
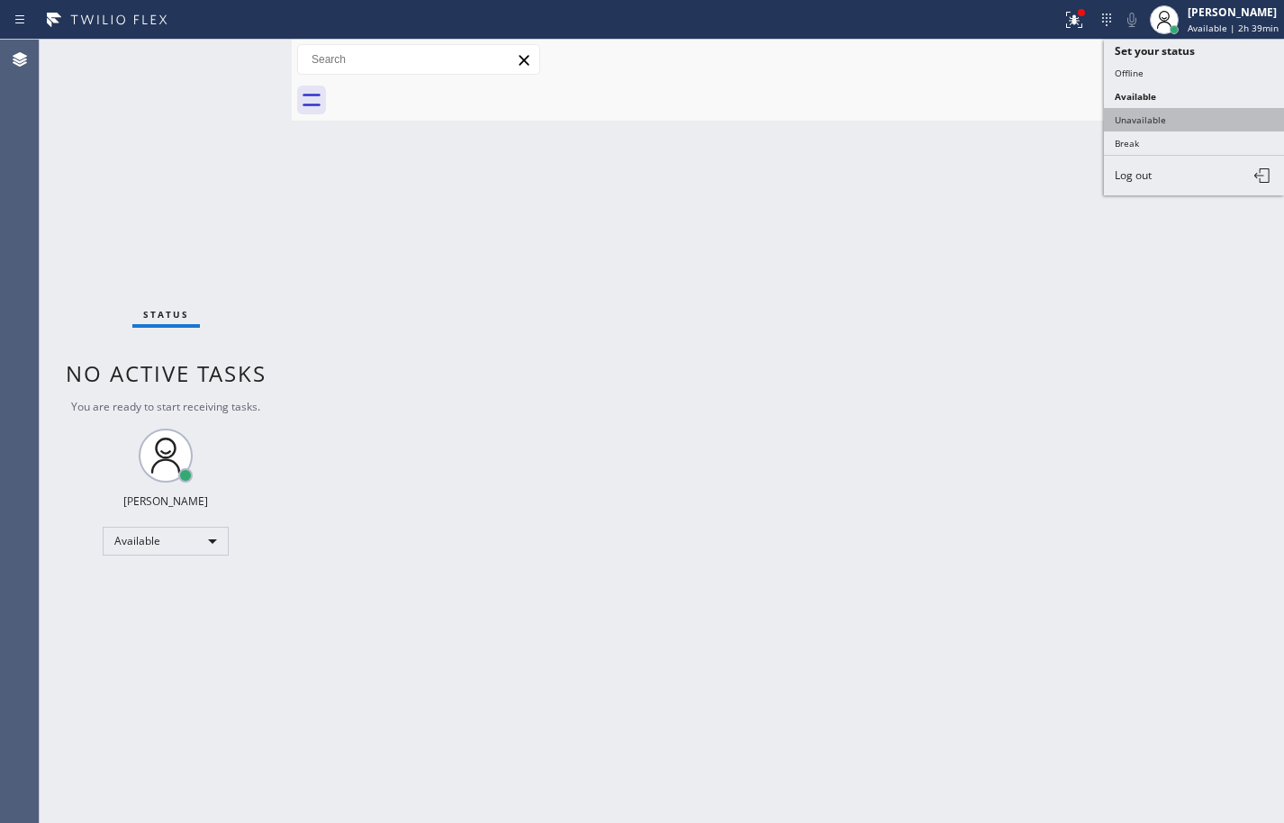
click at [1196, 119] on button "Unavailable" at bounding box center [1193, 119] width 180 height 23
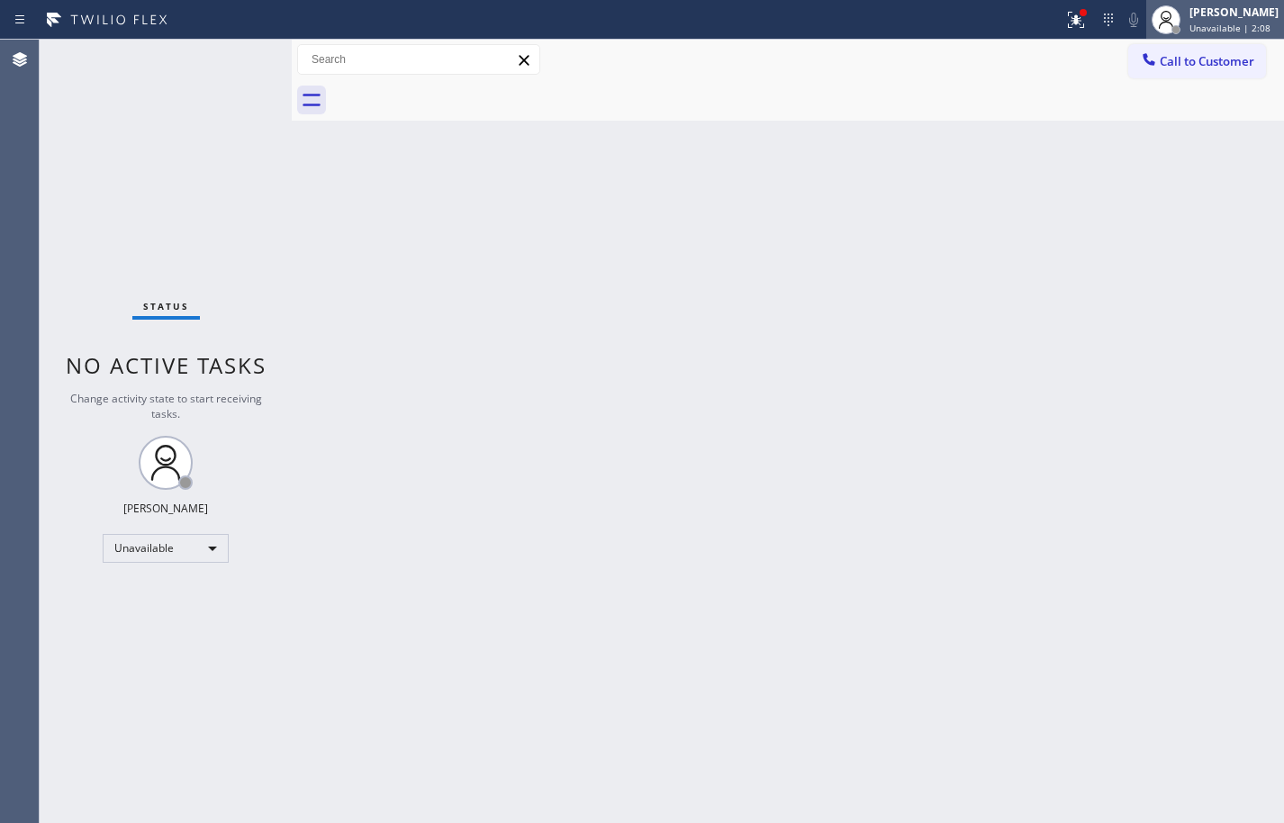
click at [1206, 21] on div "[PERSON_NAME] Unavailable | 2:08" at bounding box center [1234, 20] width 98 height 32
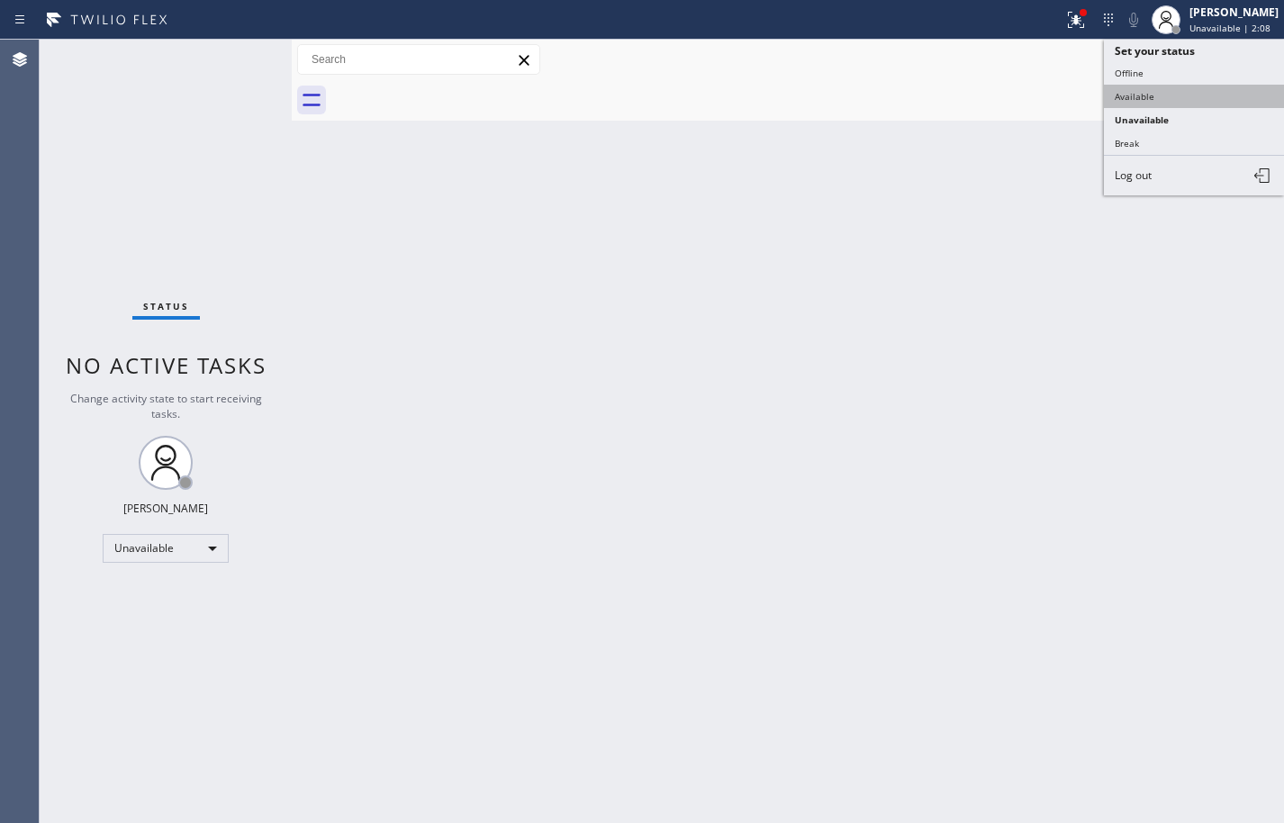
click at [1193, 92] on button "Available" at bounding box center [1193, 96] width 180 height 23
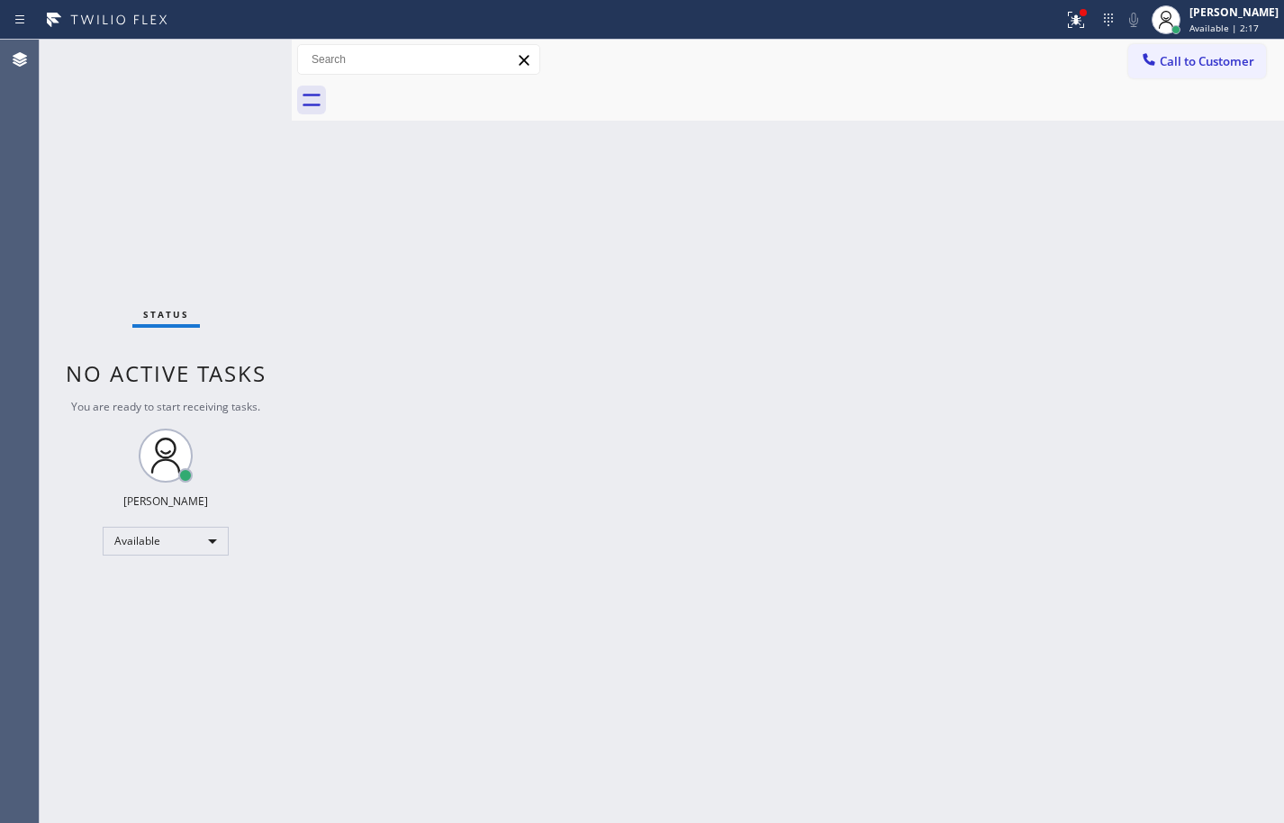
click at [1226, 402] on div "Back to Dashboard Change Sender ID Customers Technicians Select a contact Outbo…" at bounding box center [788, 431] width 992 height 783
drag, startPoint x: 1221, startPoint y: 337, endPoint x: 1239, endPoint y: 371, distance: 38.2
click at [1221, 337] on div "Back to Dashboard Change Sender ID Customers Technicians Select a contact Outbo…" at bounding box center [788, 431] width 992 height 783
click at [878, 620] on div "Back to Dashboard Change Sender ID Customers Technicians Select a contact Outbo…" at bounding box center [788, 431] width 992 height 783
click at [1253, 599] on div "Back to Dashboard Change Sender ID Customers Technicians Select a contact Outbo…" at bounding box center [788, 431] width 992 height 783
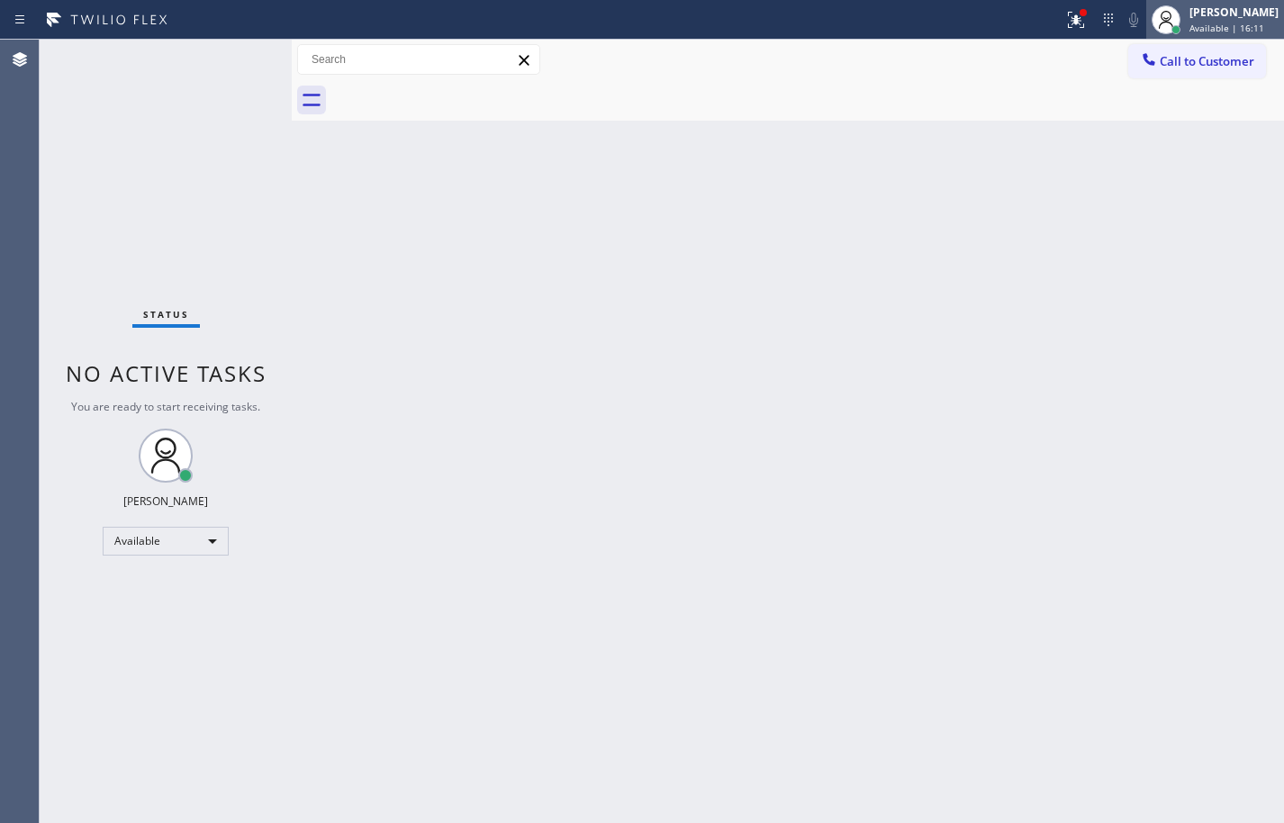
click at [1254, 32] on div "Available | 16:11" at bounding box center [1233, 28] width 89 height 13
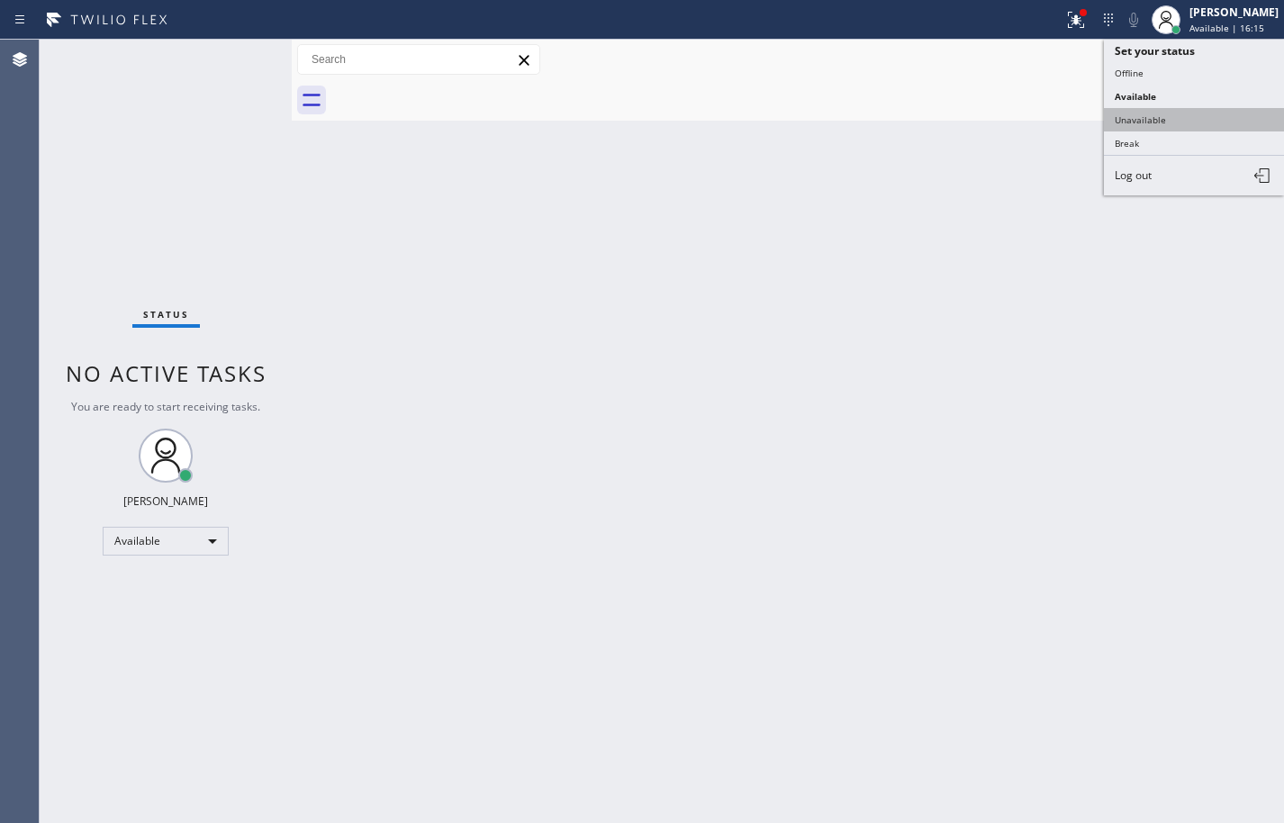
click at [1210, 115] on button "Unavailable" at bounding box center [1193, 119] width 180 height 23
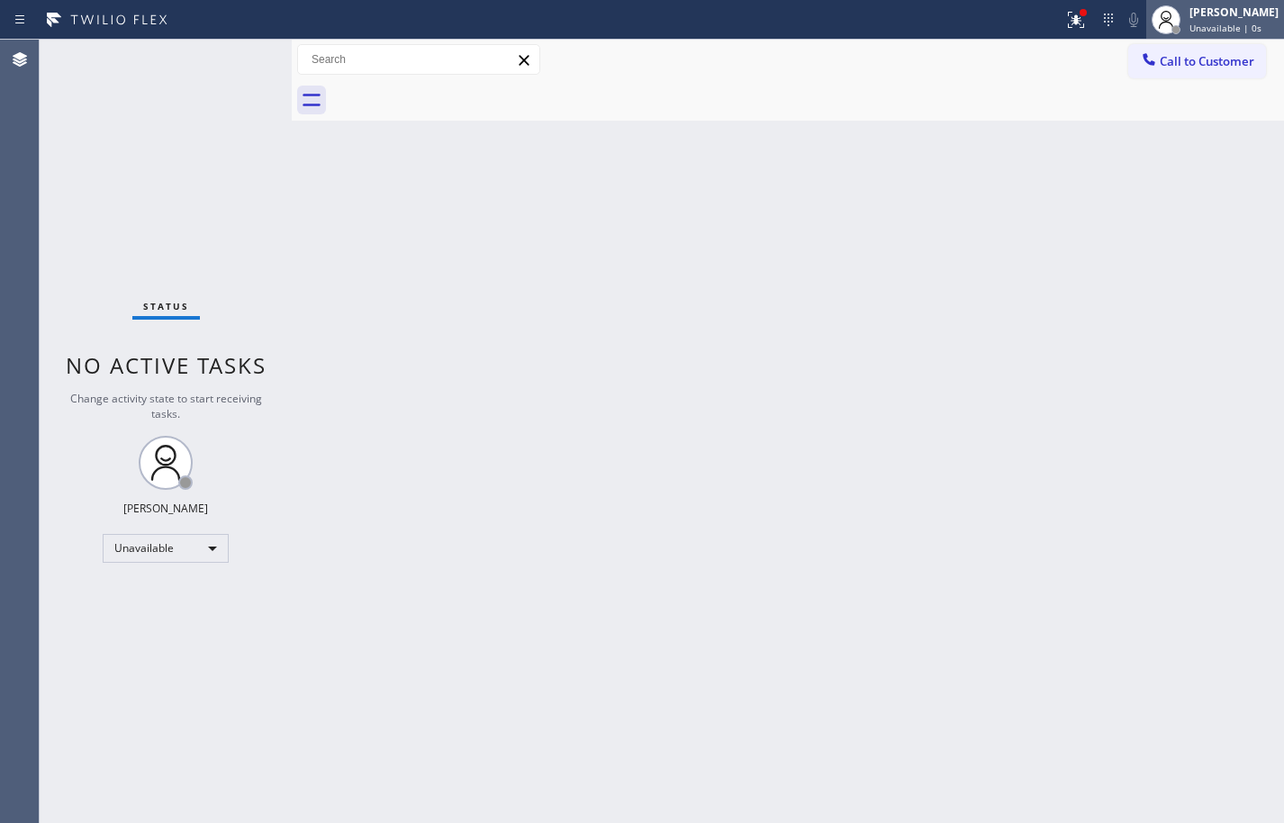
click at [1221, 24] on span "Unavailable | 0s" at bounding box center [1225, 28] width 72 height 13
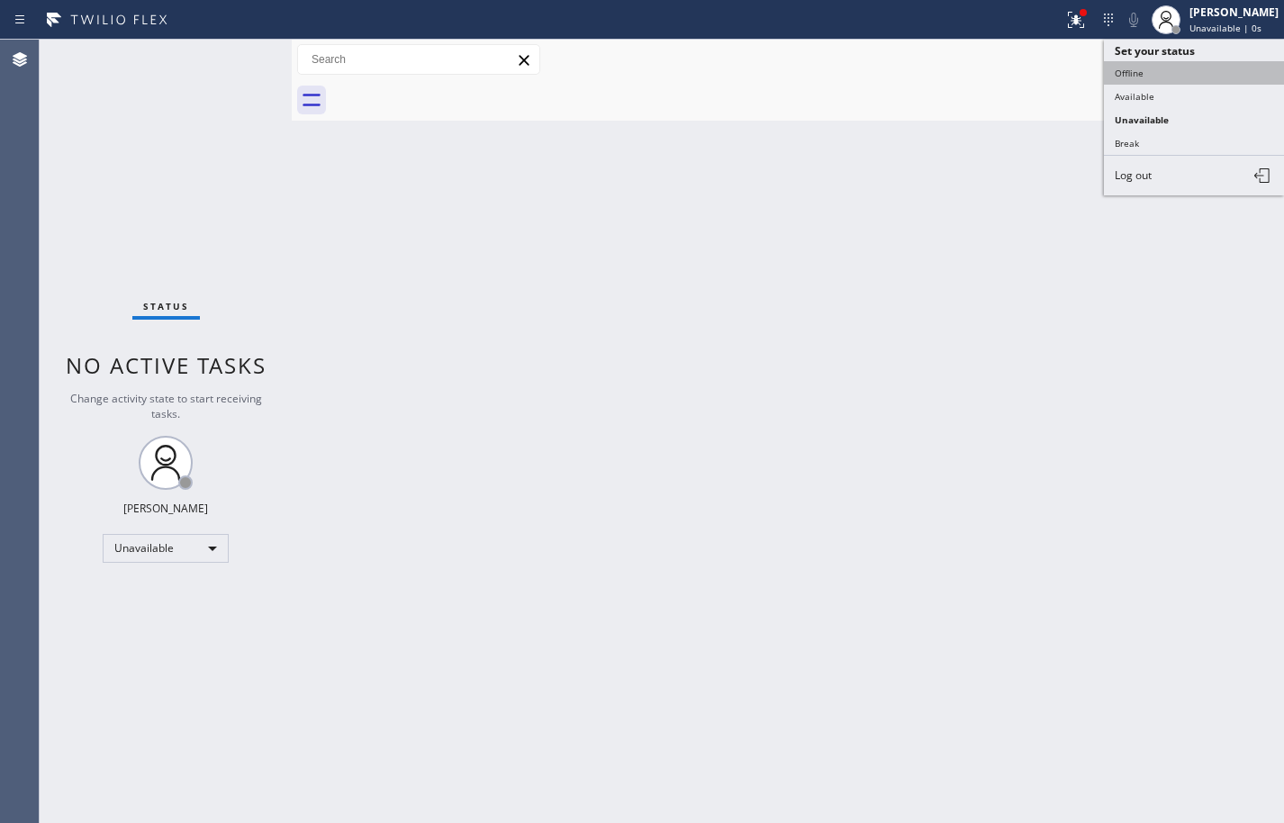
click at [1212, 65] on button "Offline" at bounding box center [1193, 72] width 180 height 23
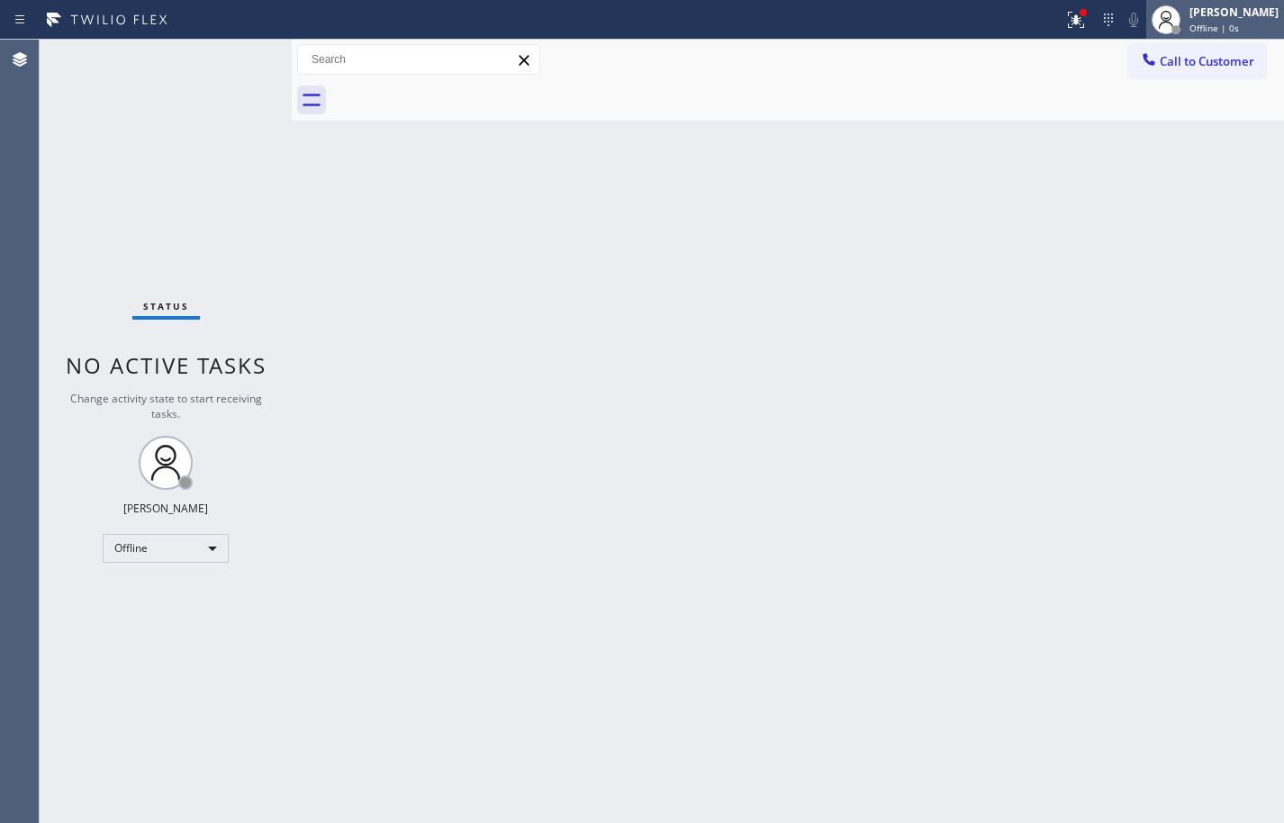
click at [1220, 28] on span "Offline | 0s" at bounding box center [1214, 28] width 50 height 13
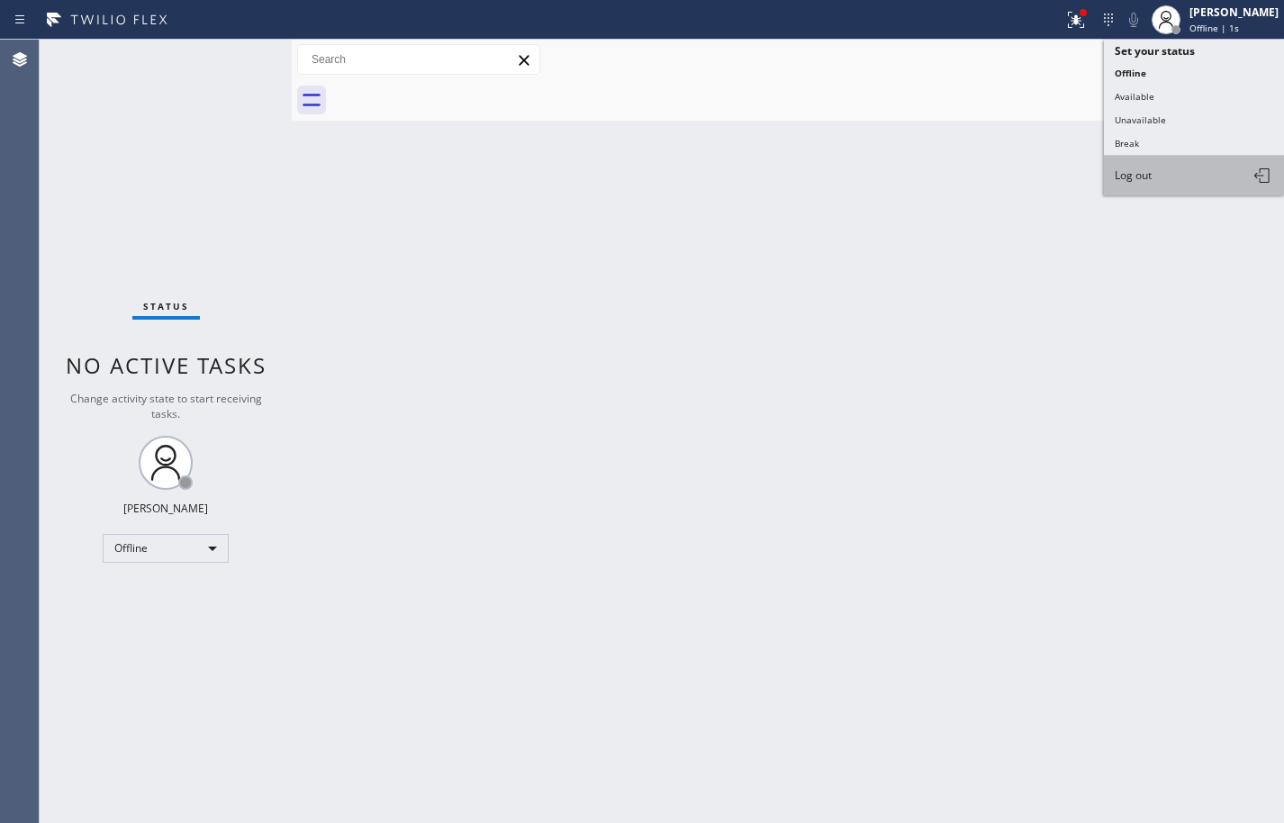
click at [1205, 169] on button "Log out" at bounding box center [1193, 176] width 180 height 40
